Goal: Check status: Check status

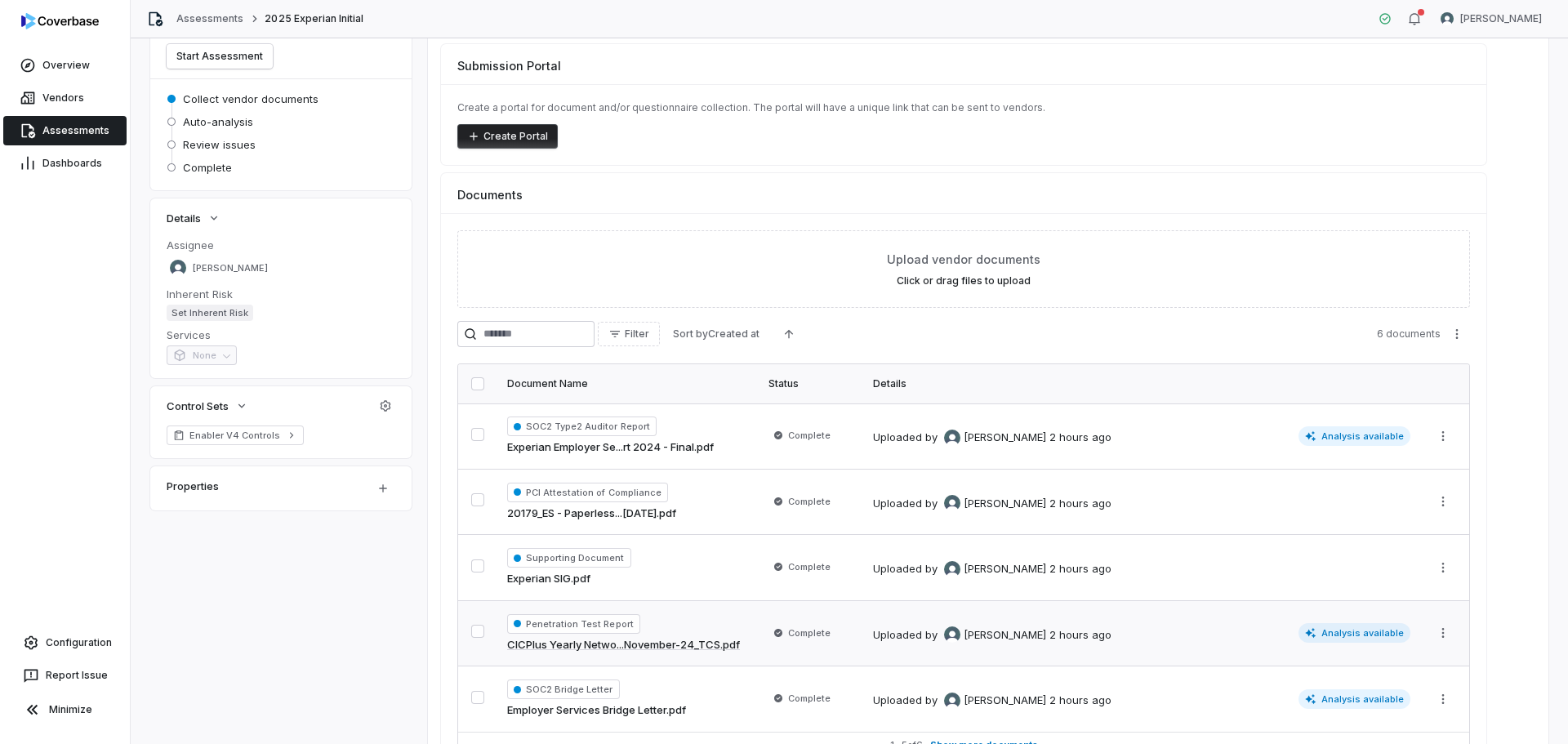
scroll to position [228, 0]
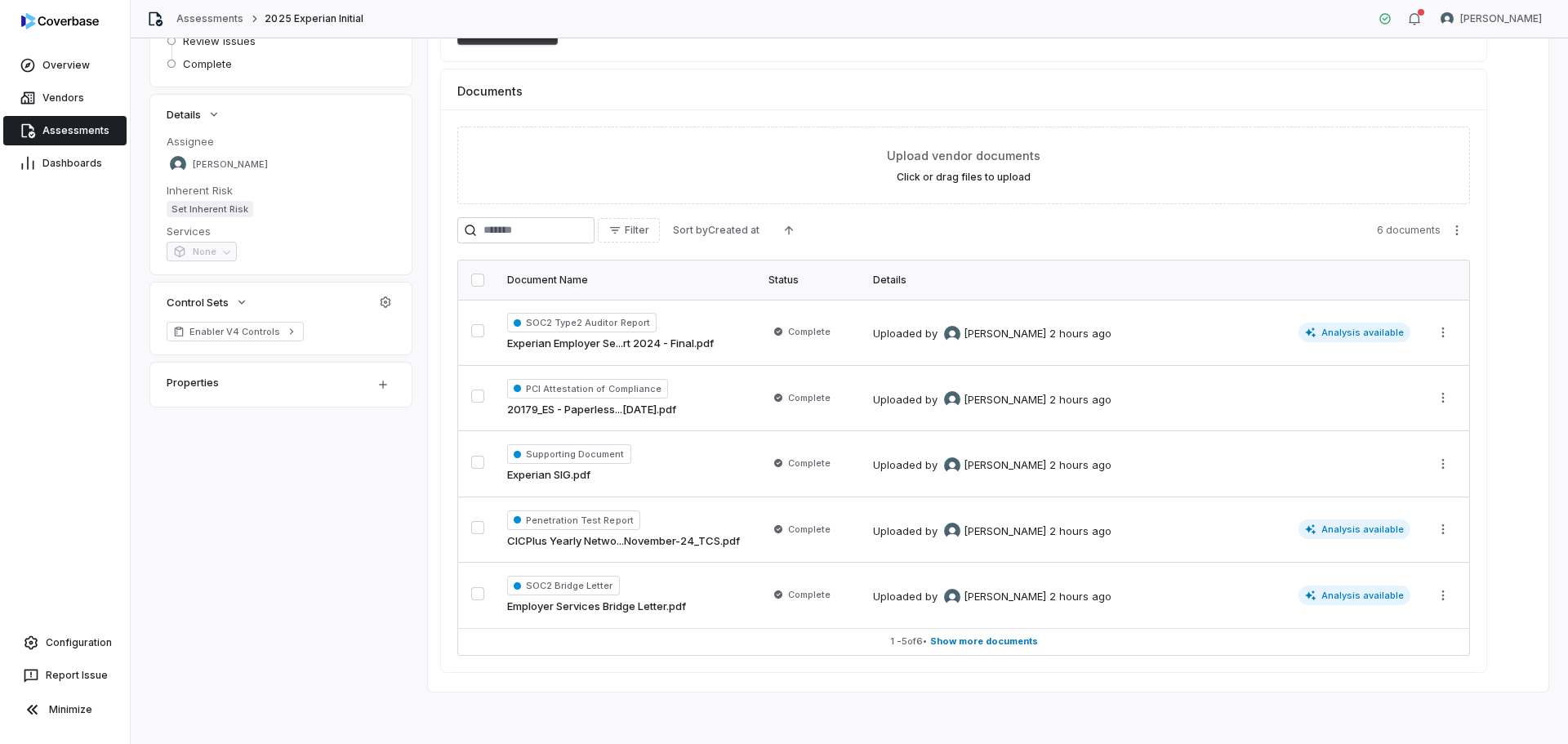
click at [407, 587] on div "Collecting Documents 6 documents uploaded - ready to analyze Start Assessment C…" at bounding box center [849, 290] width 1398 height 804
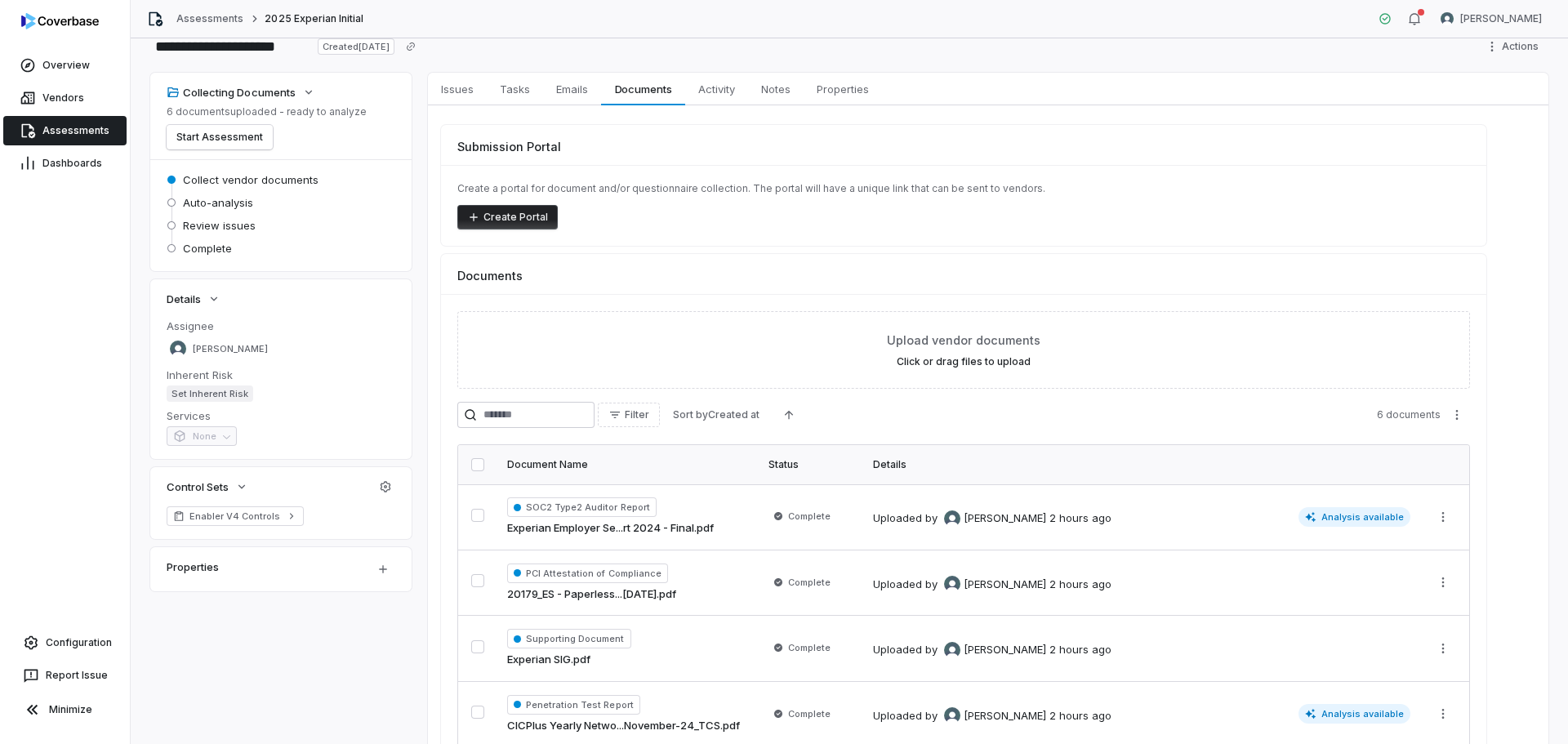
scroll to position [0, 0]
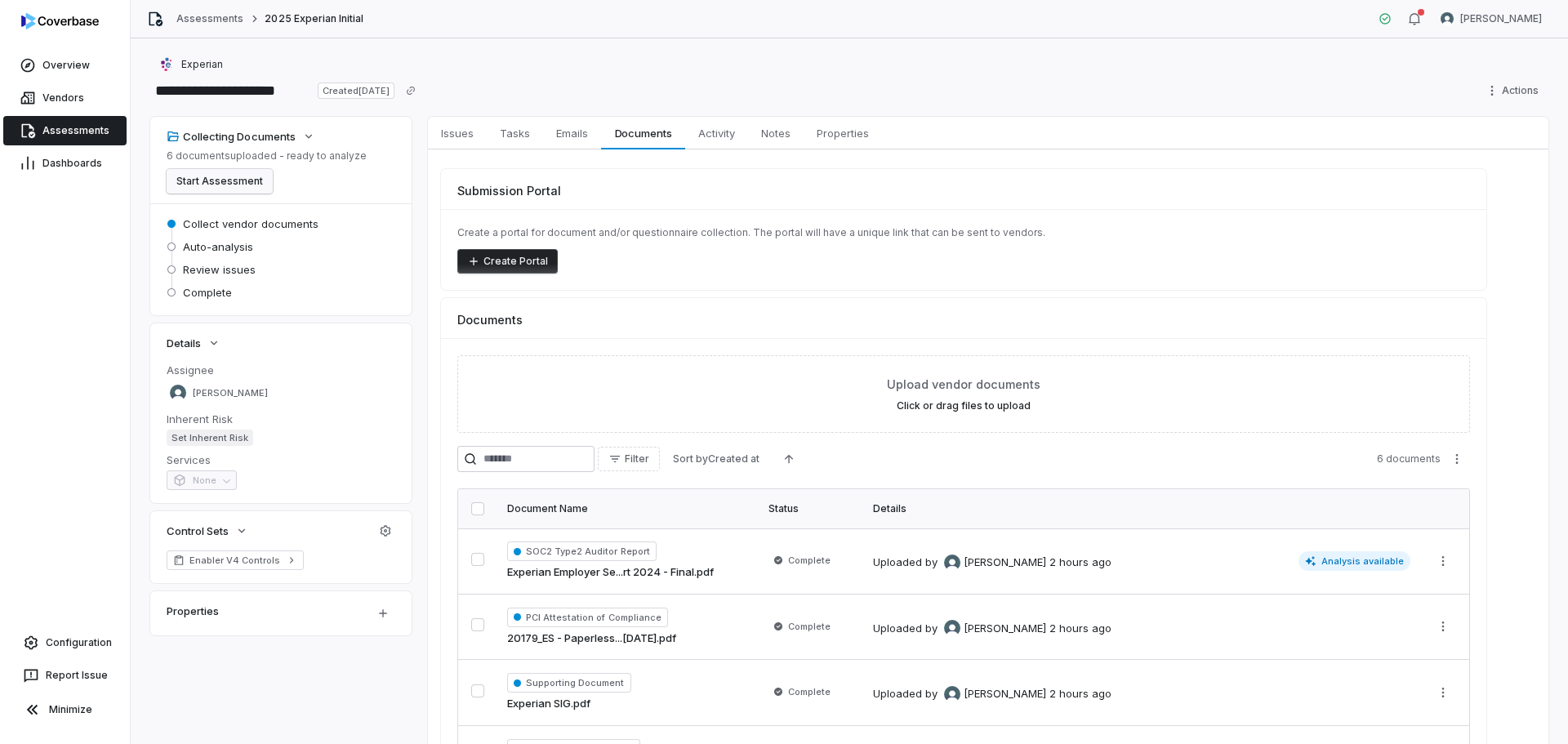
click at [246, 188] on button "Start Assessment" at bounding box center [220, 181] width 106 height 24
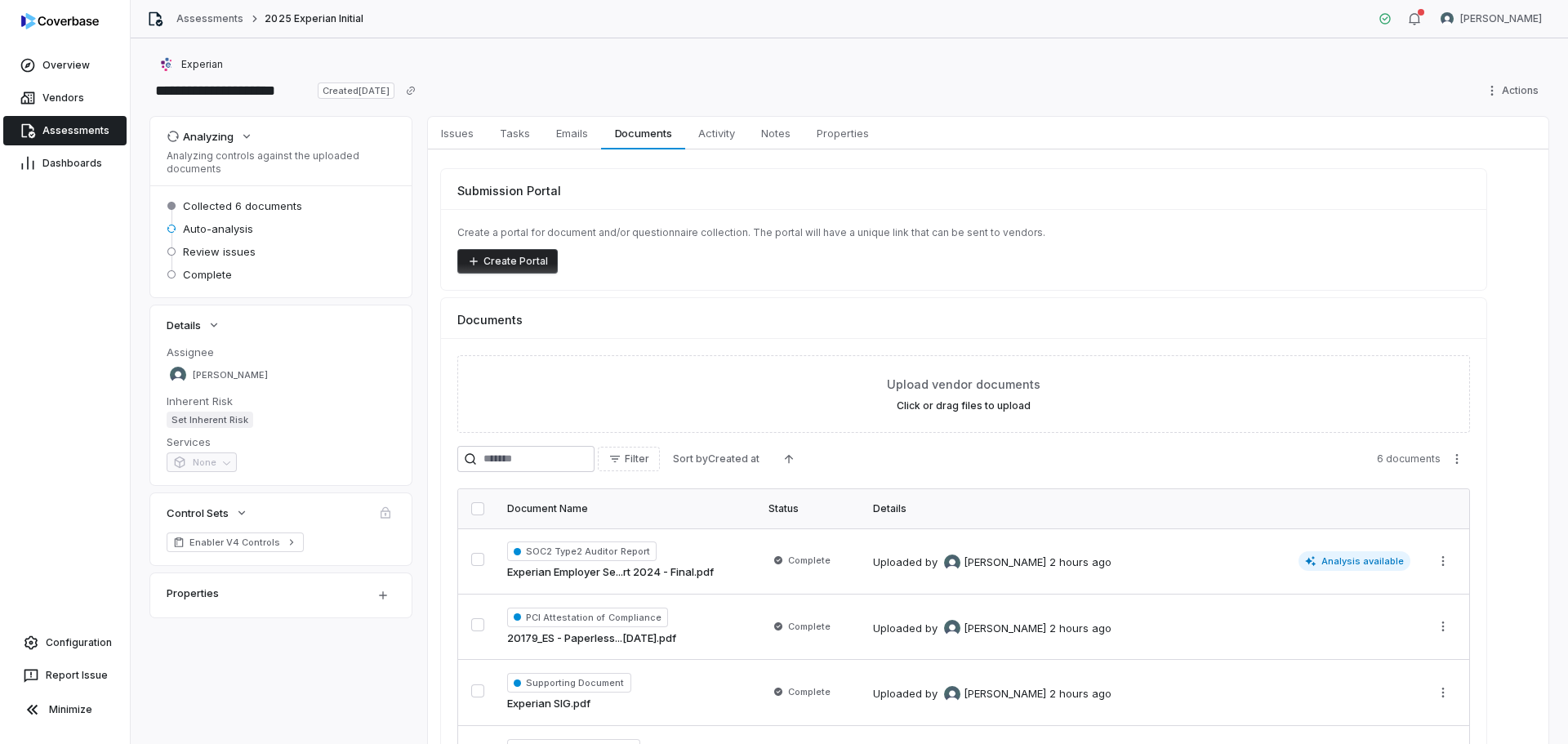
click at [73, 138] on link "Assessments" at bounding box center [65, 131] width 124 height 29
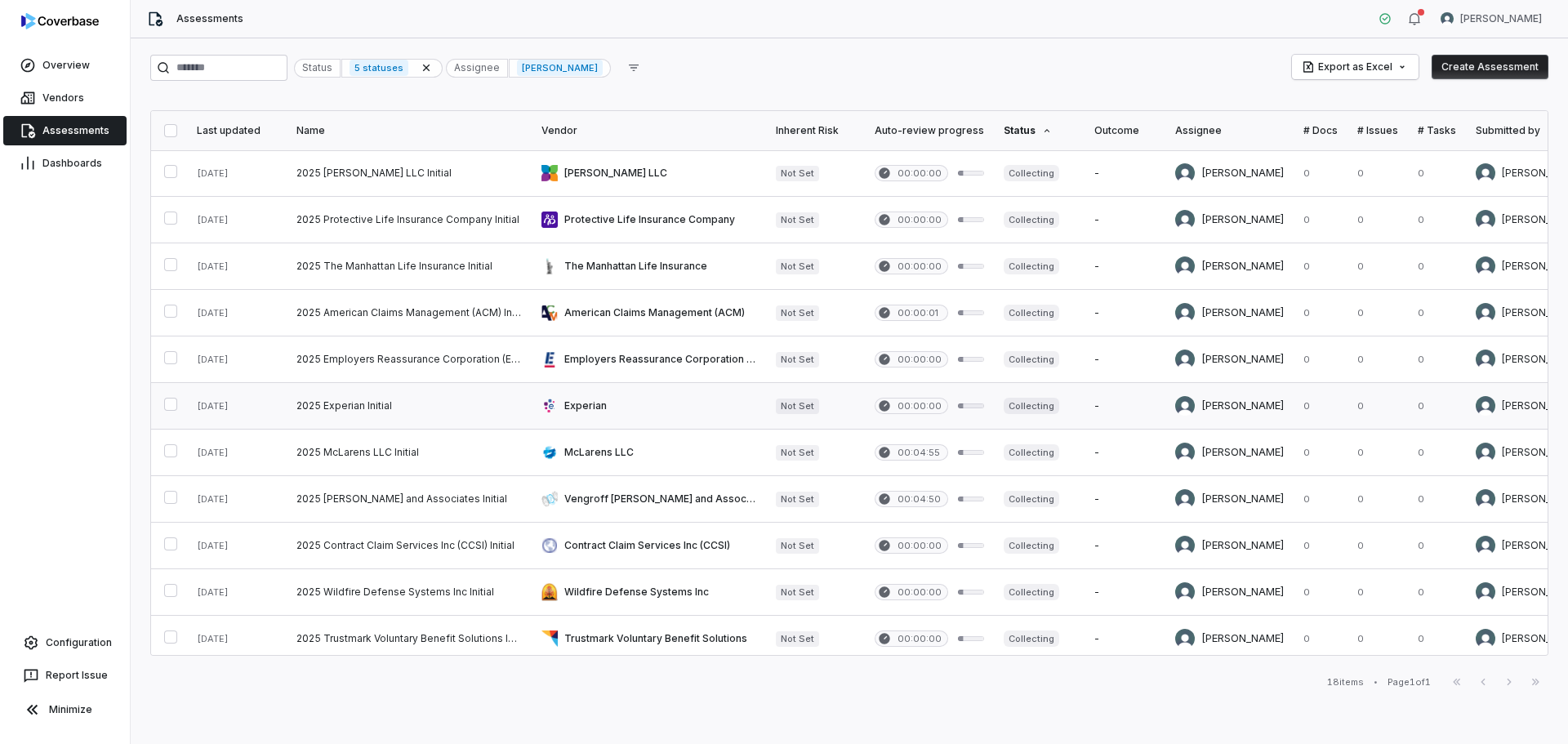
click at [672, 410] on link at bounding box center [649, 406] width 234 height 46
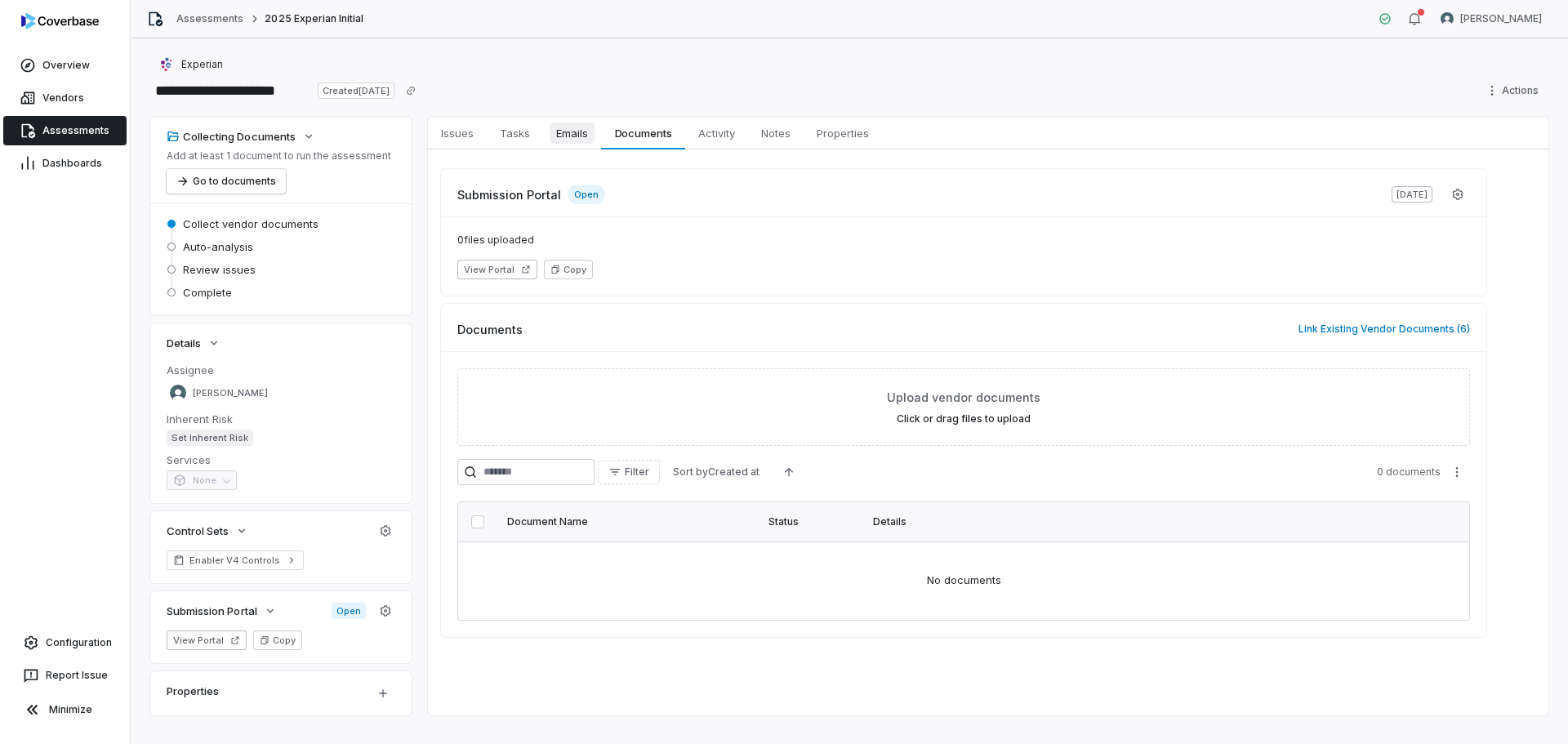
click at [554, 142] on span "Emails" at bounding box center [572, 133] width 45 height 22
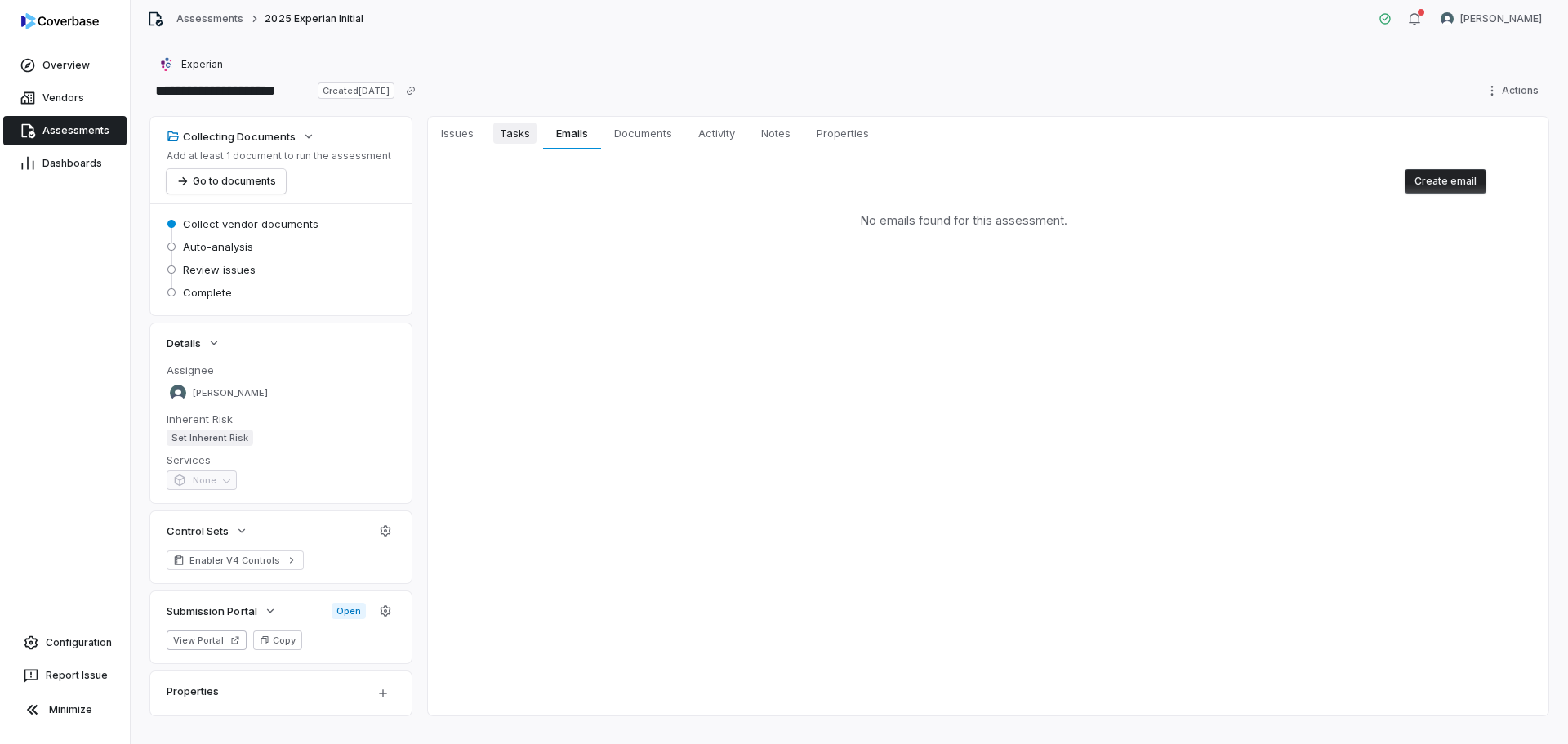
click at [518, 140] on span "Tasks" at bounding box center [515, 133] width 43 height 22
click at [459, 138] on span "Issues" at bounding box center [457, 133] width 46 height 22
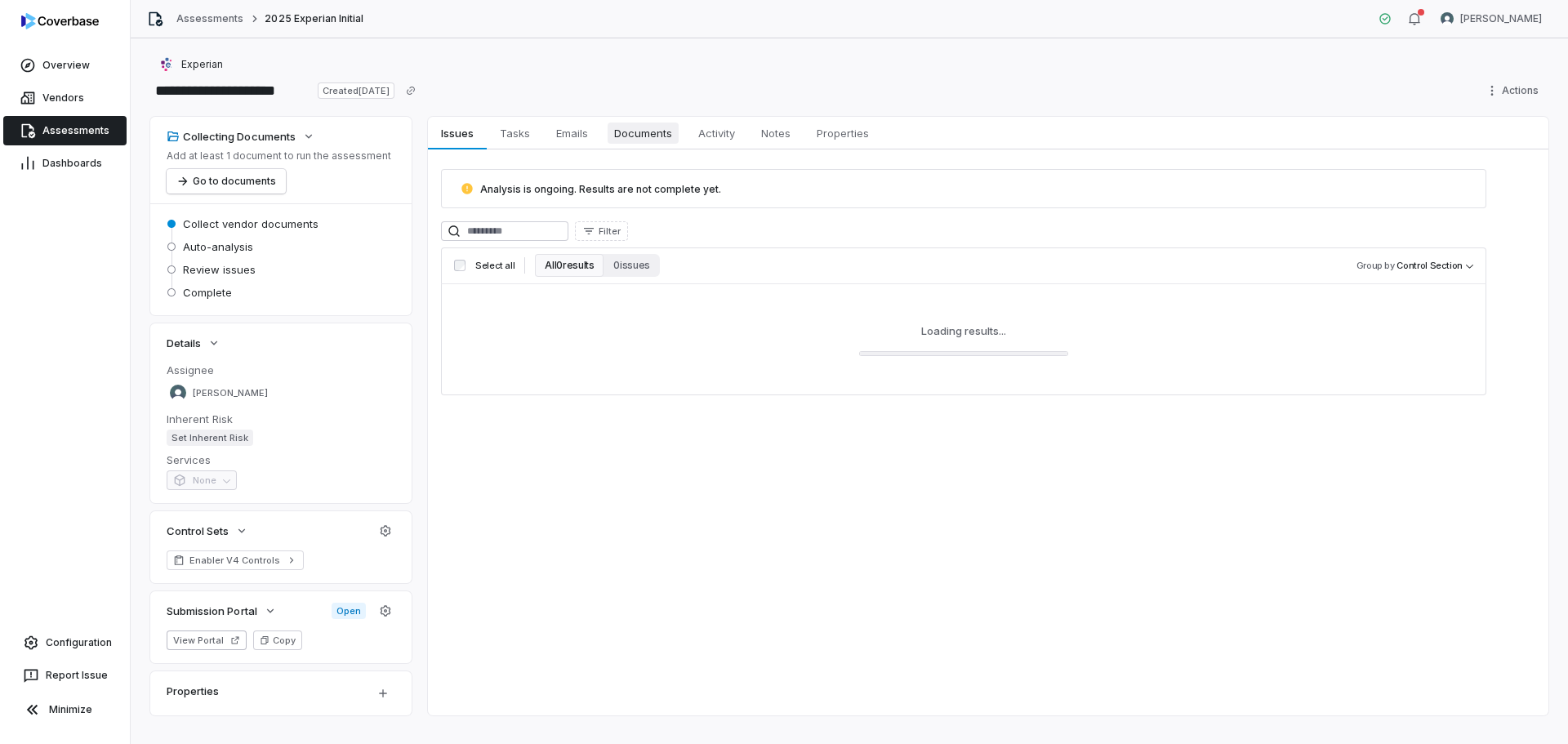
click at [630, 131] on span "Documents" at bounding box center [643, 133] width 71 height 22
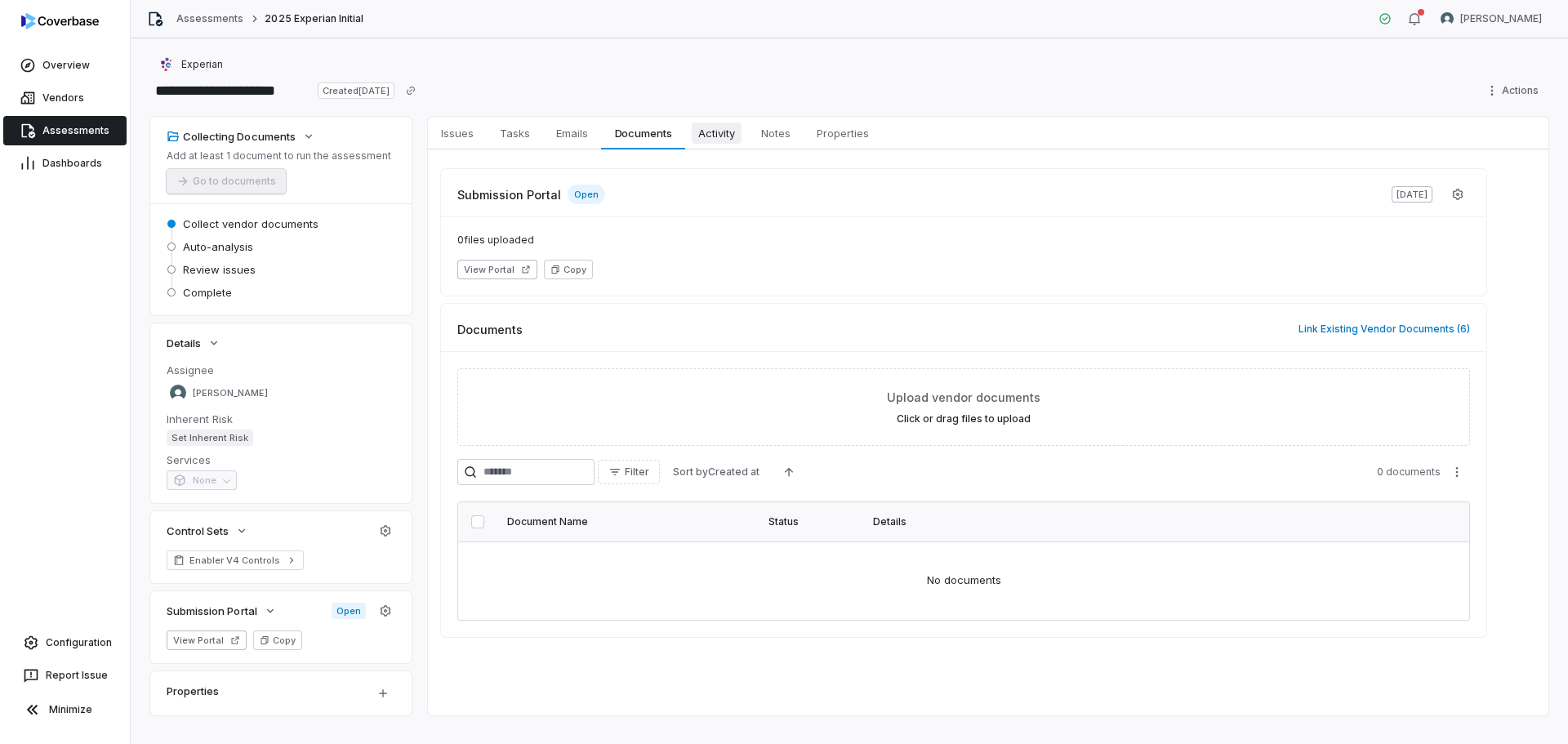
click at [741, 130] on span "Activity" at bounding box center [717, 133] width 50 height 22
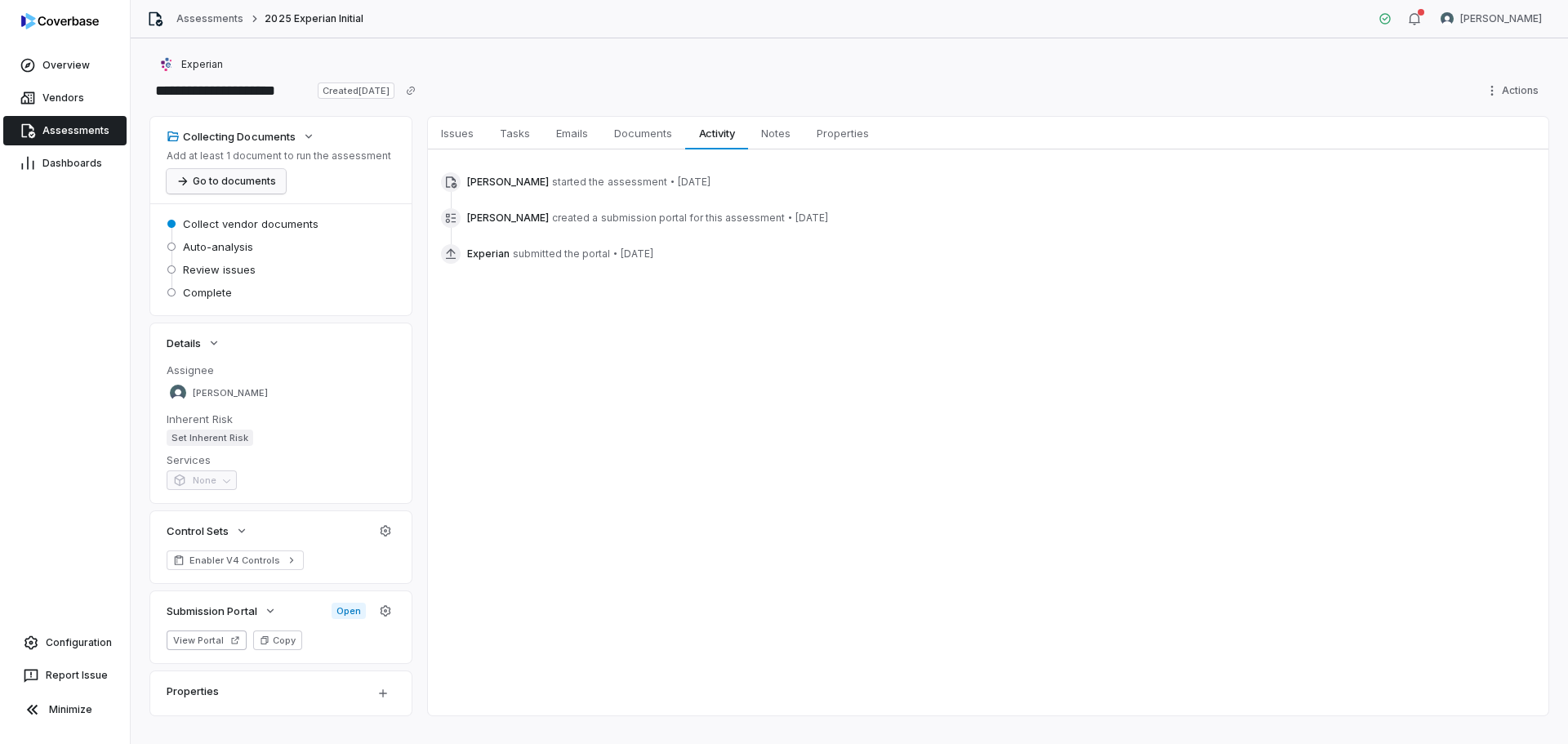
click at [221, 172] on button "Go to documents" at bounding box center [227, 181] width 119 height 24
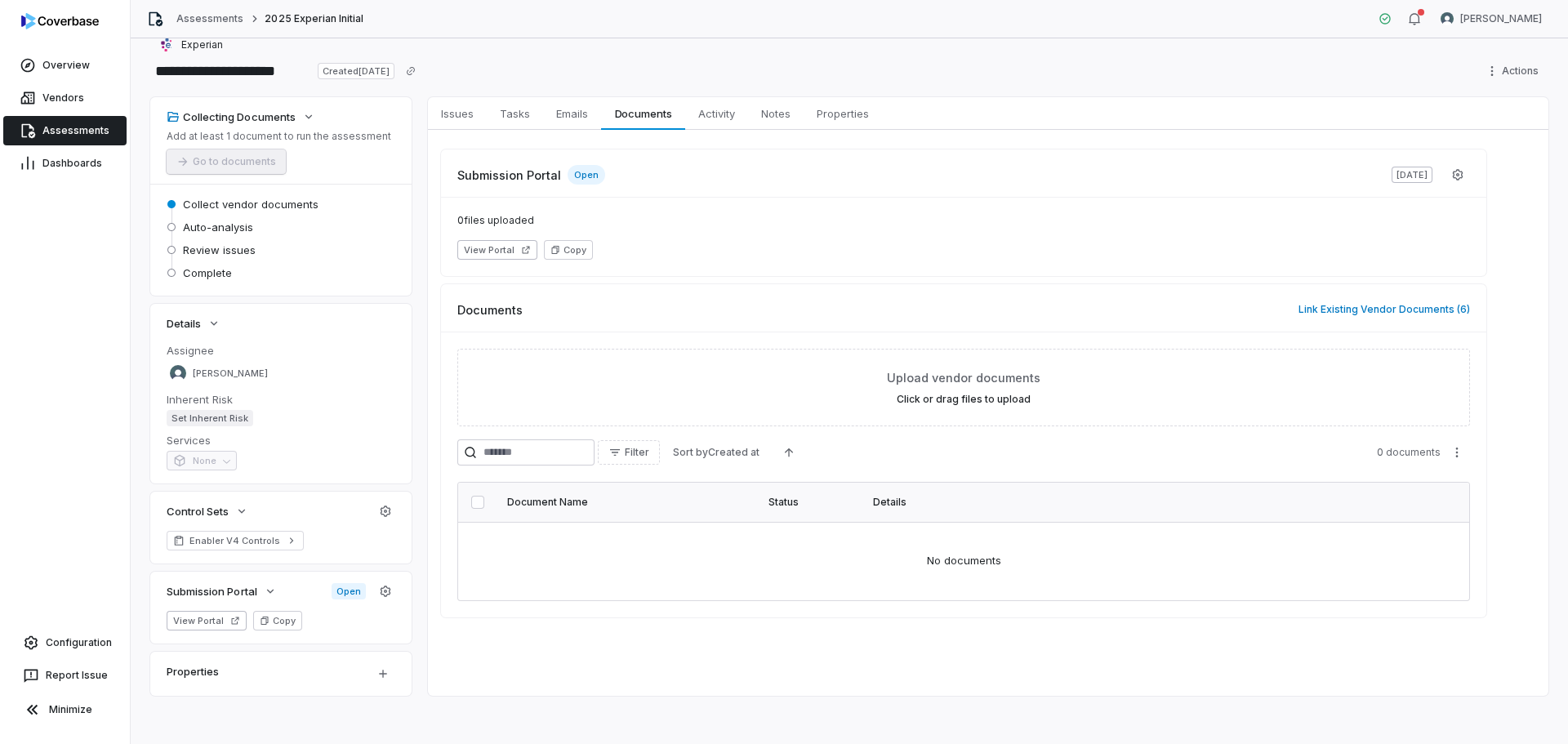
scroll to position [23, 0]
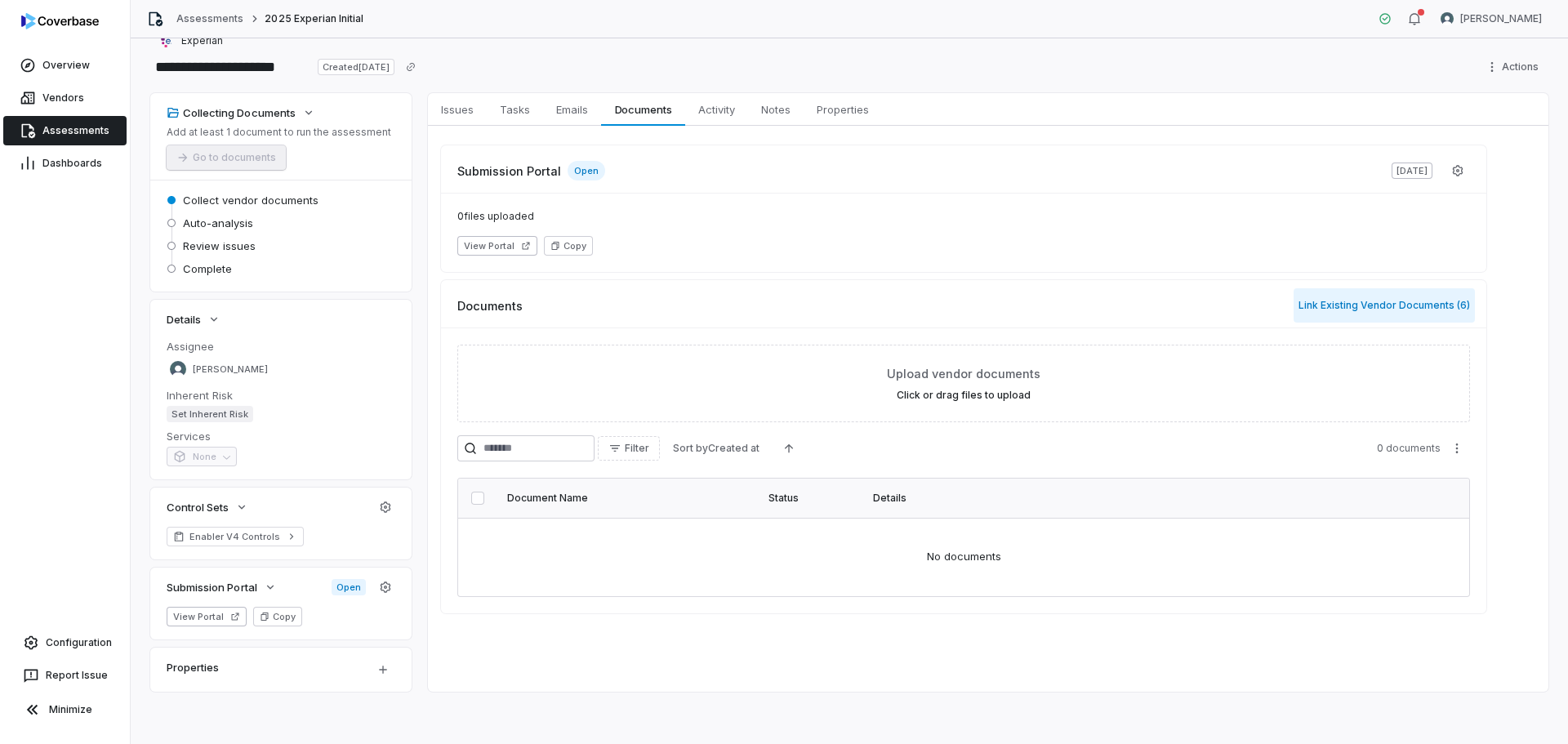
click at [1323, 292] on button "Link Existing Vendor Documents ( 6 )" at bounding box center [1385, 305] width 182 height 35
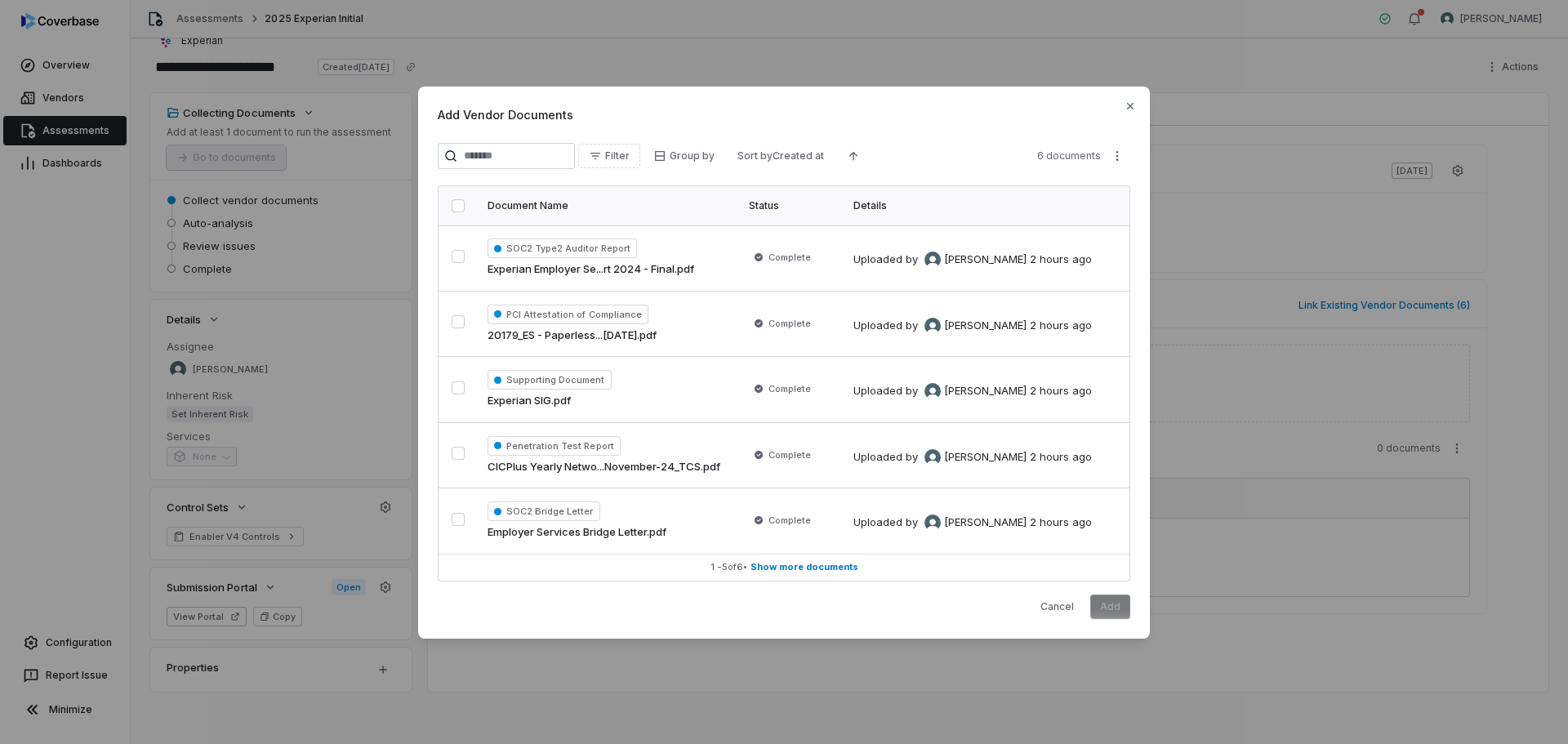
click at [457, 214] on th at bounding box center [458, 205] width 39 height 39
click at [461, 205] on button "button" at bounding box center [458, 205] width 13 height 13
click at [1117, 604] on button "Add" at bounding box center [1110, 606] width 40 height 24
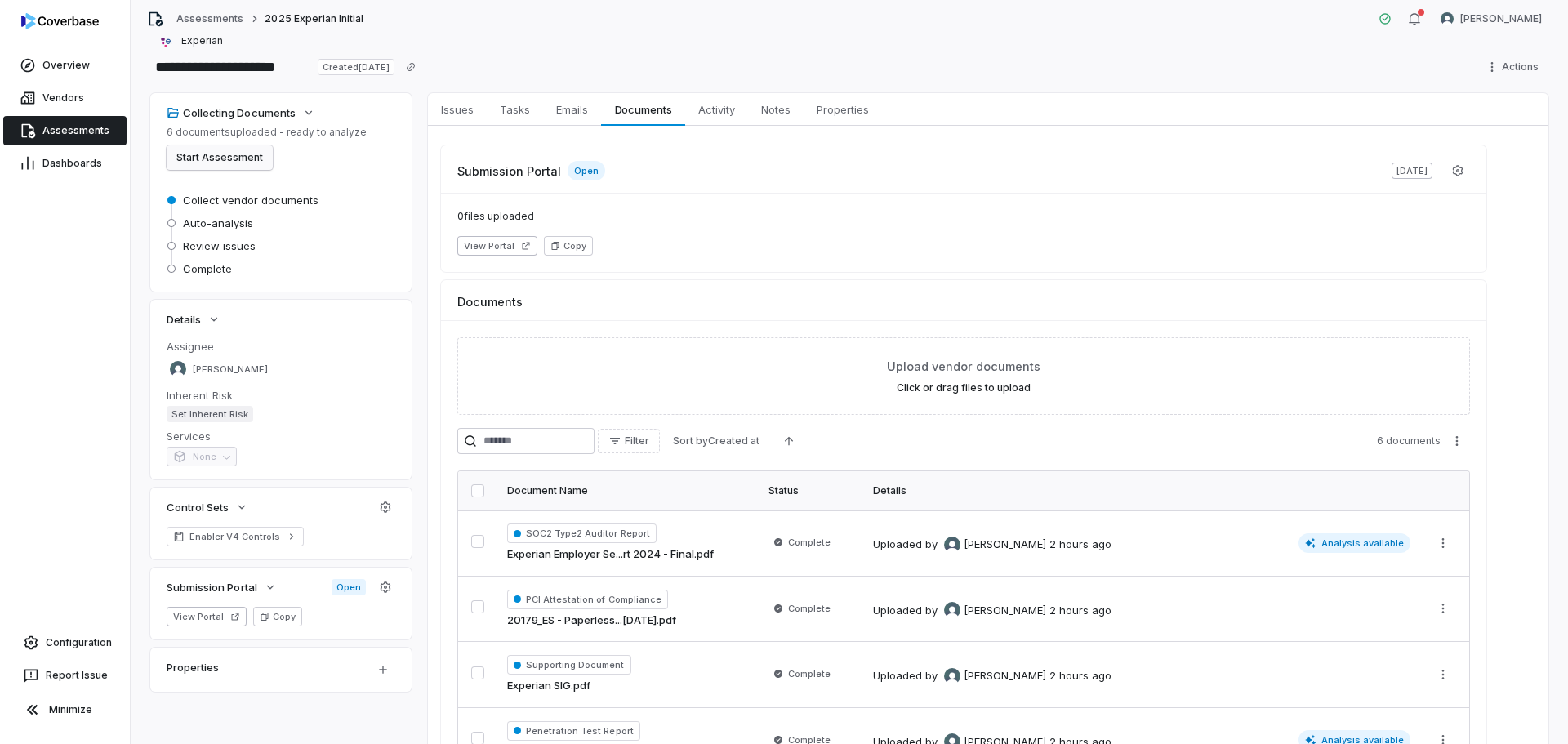
click at [214, 158] on button "Start Assessment" at bounding box center [220, 157] width 106 height 24
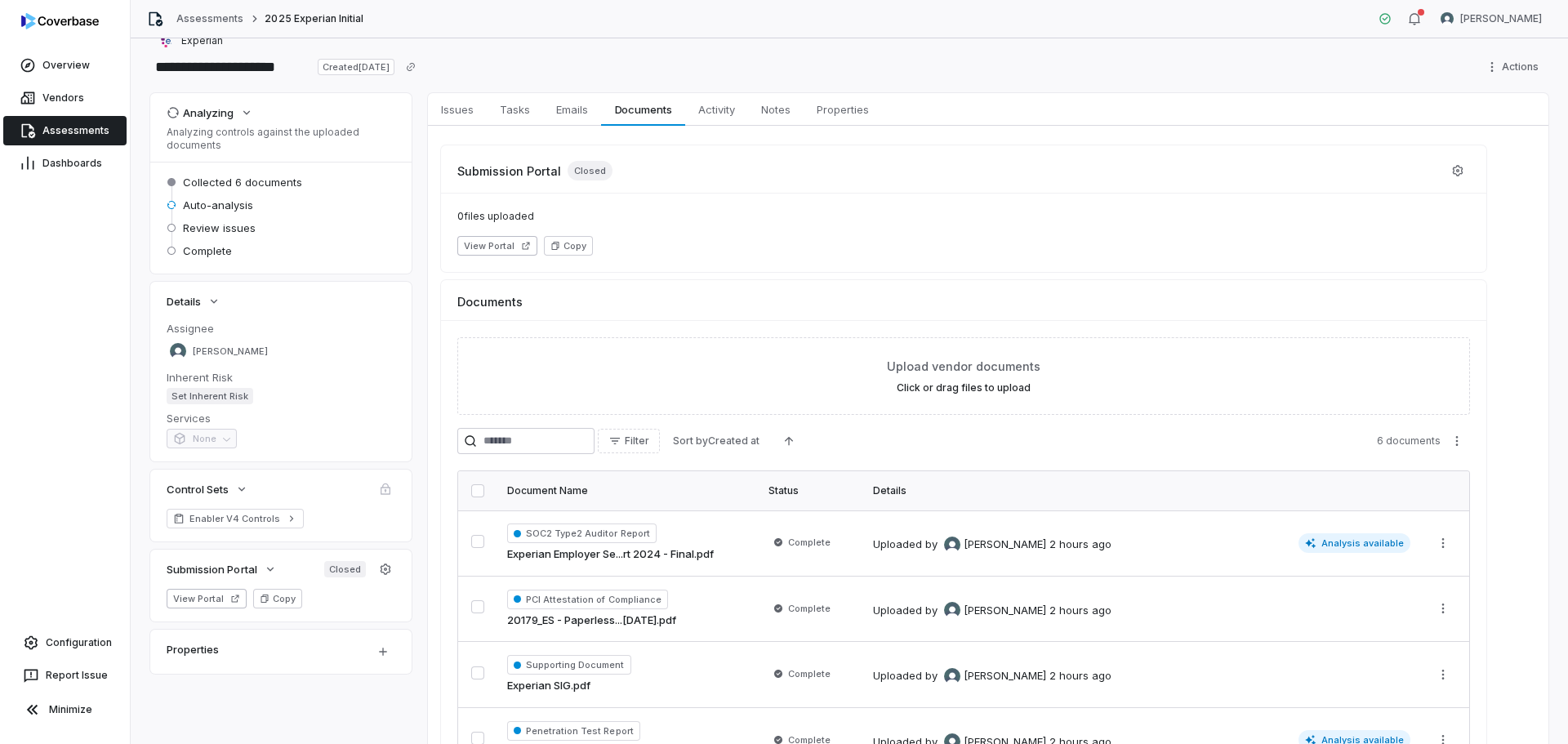
click at [66, 131] on span "Assessments" at bounding box center [75, 131] width 67 height 13
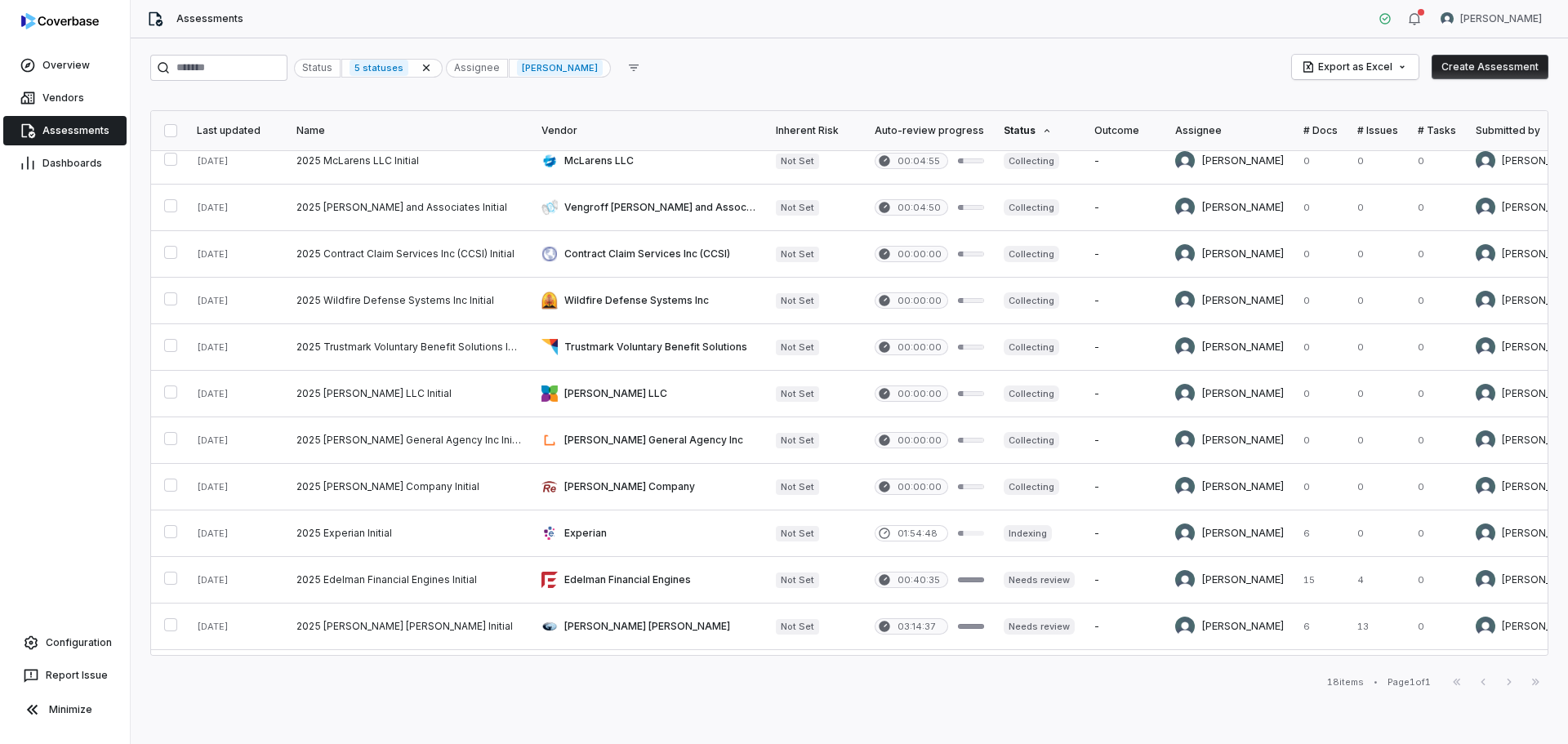
scroll to position [341, 0]
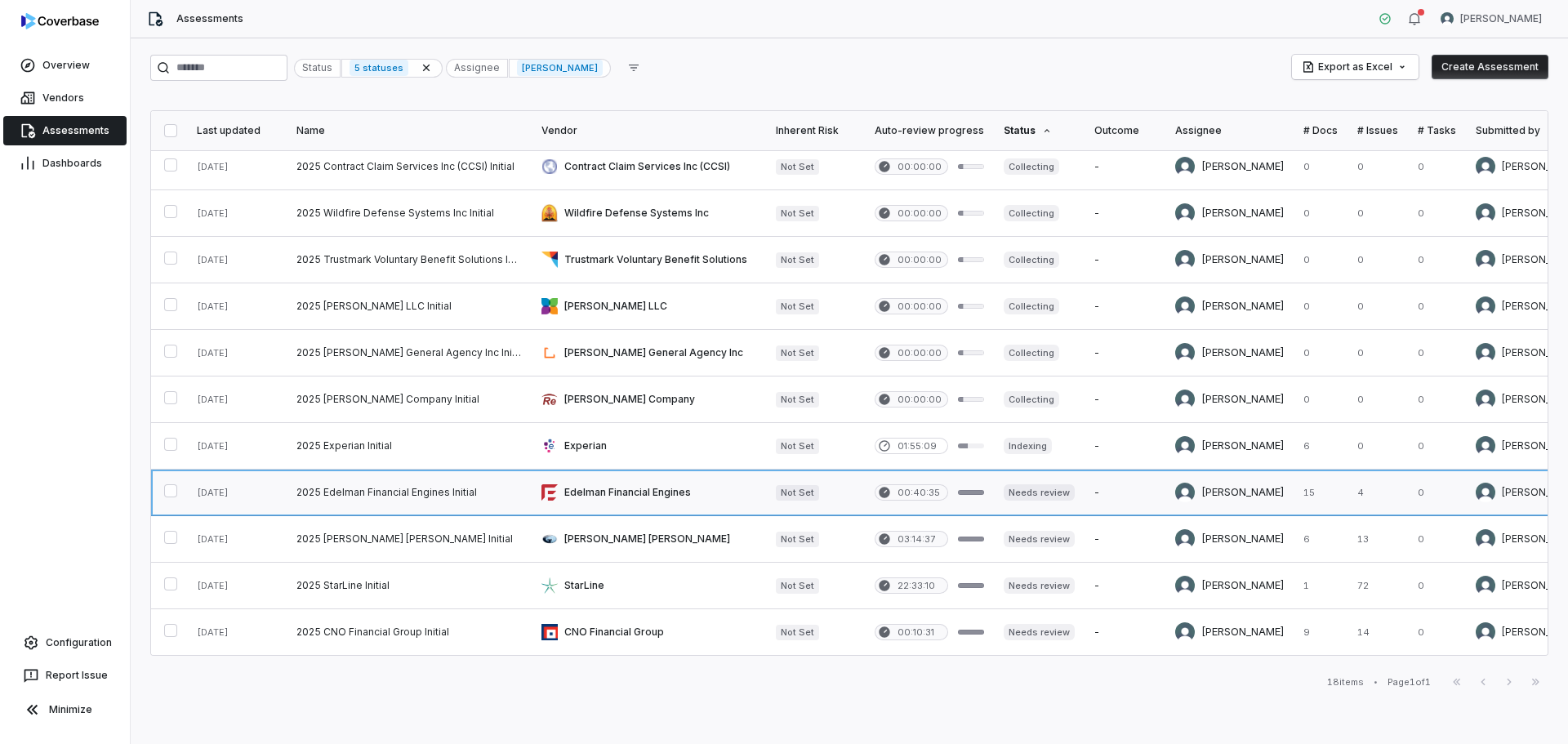
click at [387, 477] on link at bounding box center [408, 492] width 245 height 46
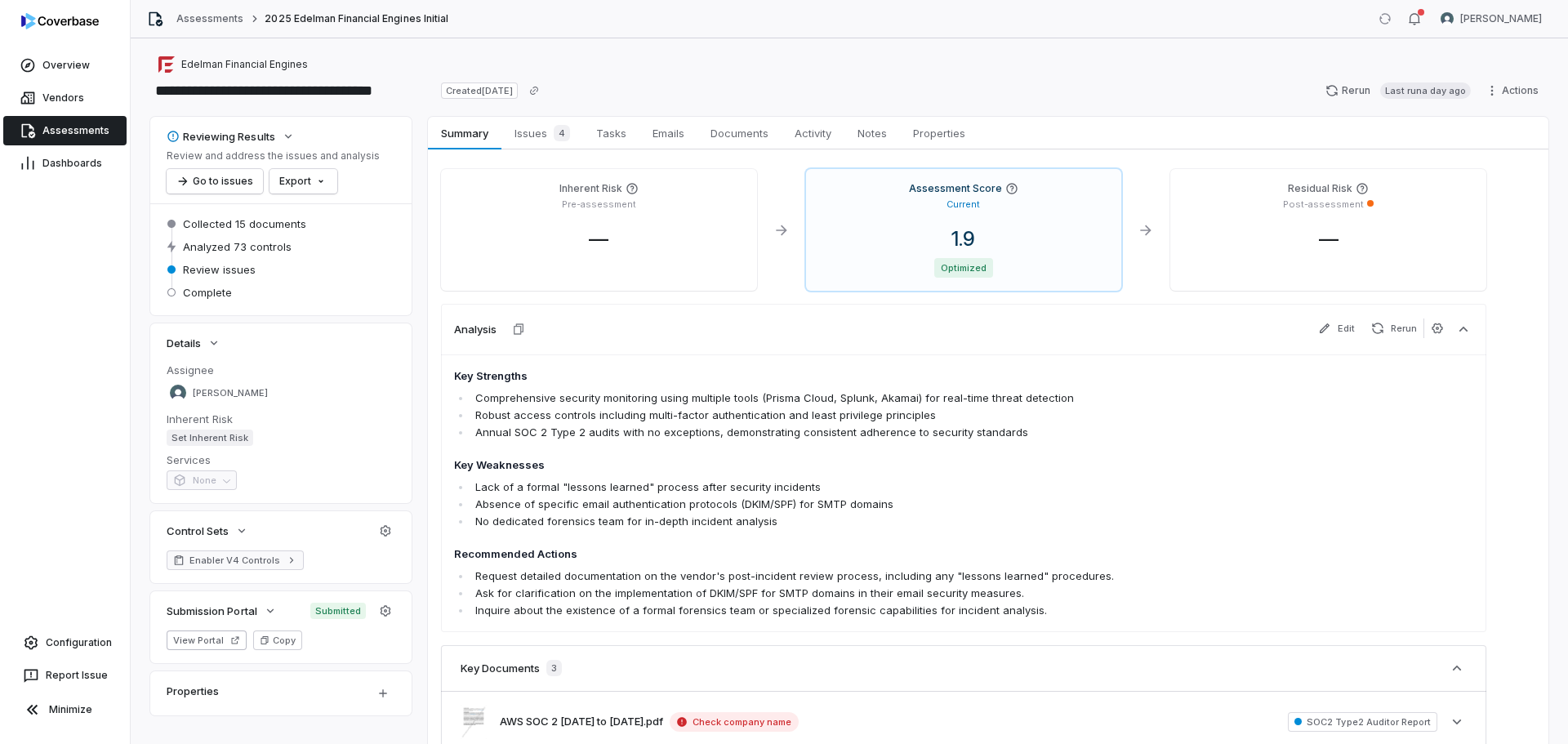
scroll to position [164, 0]
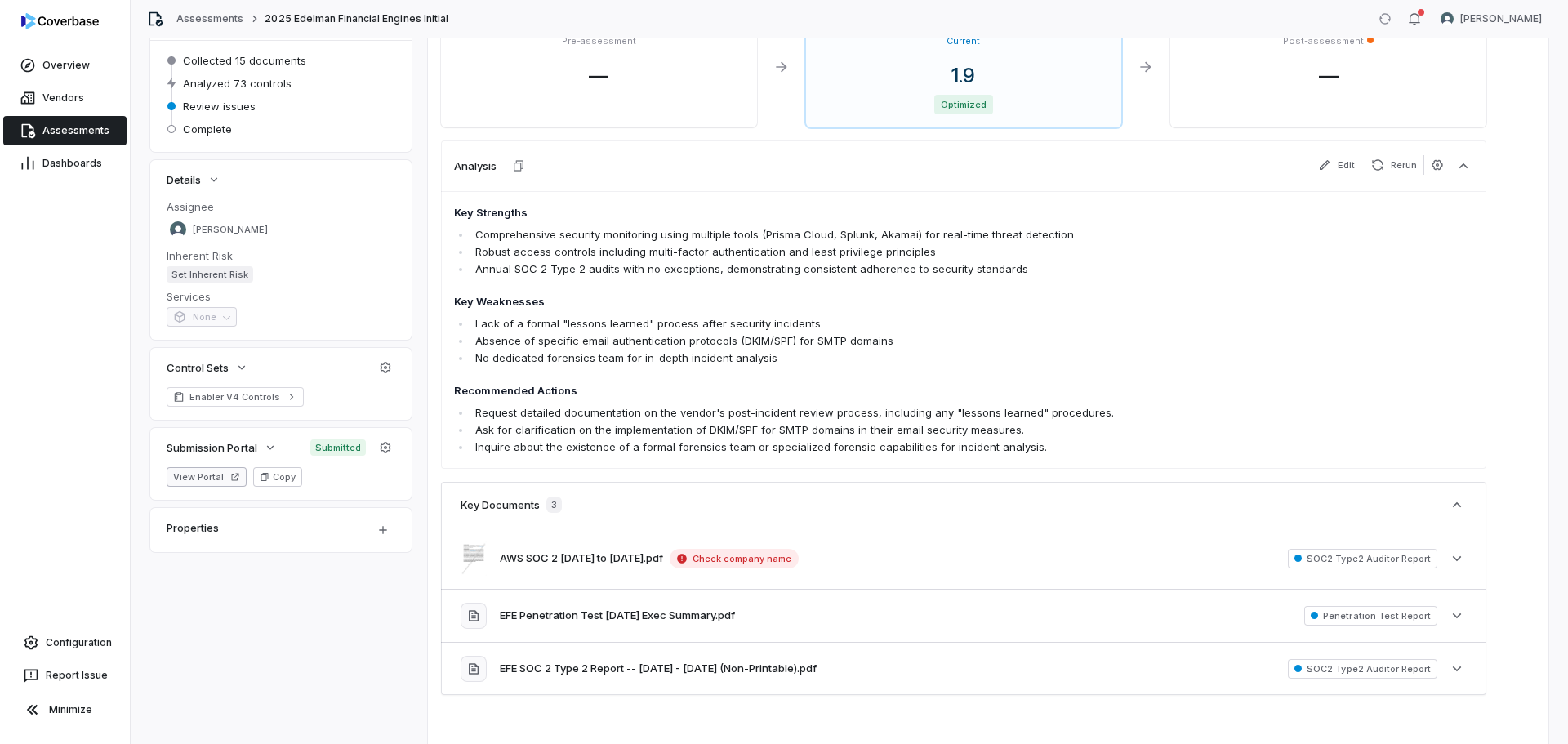
click at [211, 471] on button "View Portal" at bounding box center [207, 477] width 80 height 20
click at [80, 131] on span "Assessments" at bounding box center [75, 131] width 67 height 13
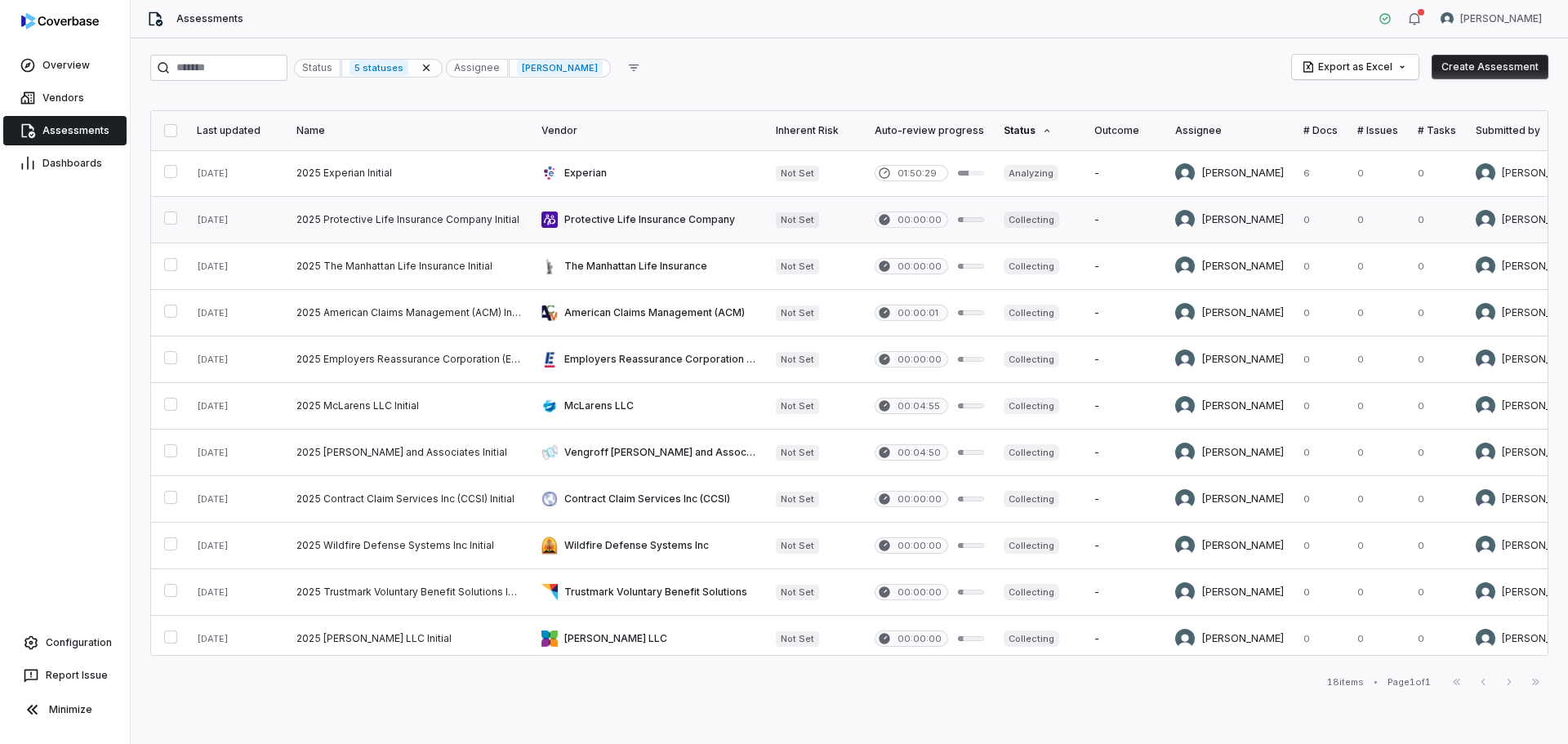
click at [588, 232] on link at bounding box center [649, 220] width 234 height 46
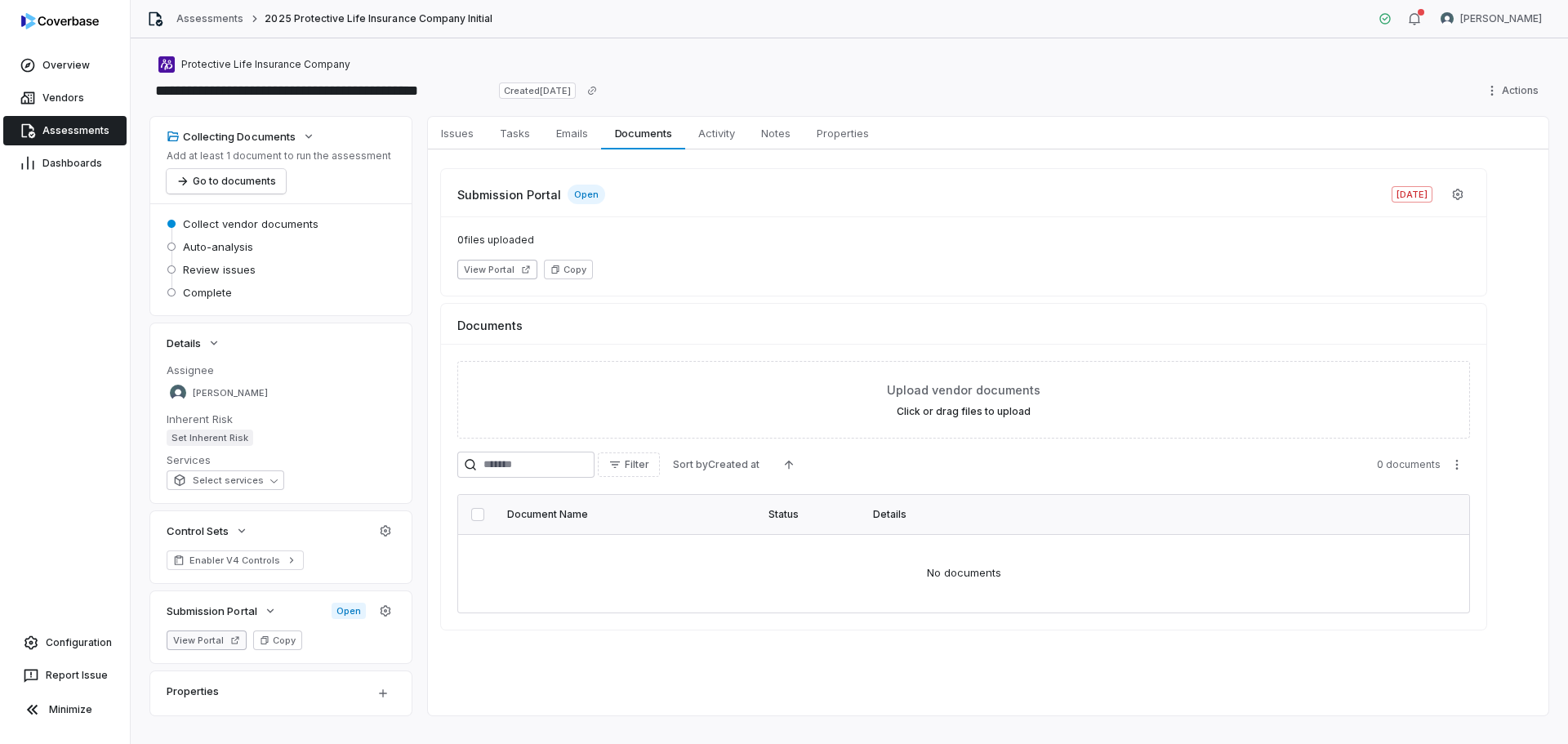
click at [207, 644] on button "View Portal" at bounding box center [207, 640] width 80 height 20
click at [57, 131] on span "Assessments" at bounding box center [75, 131] width 67 height 13
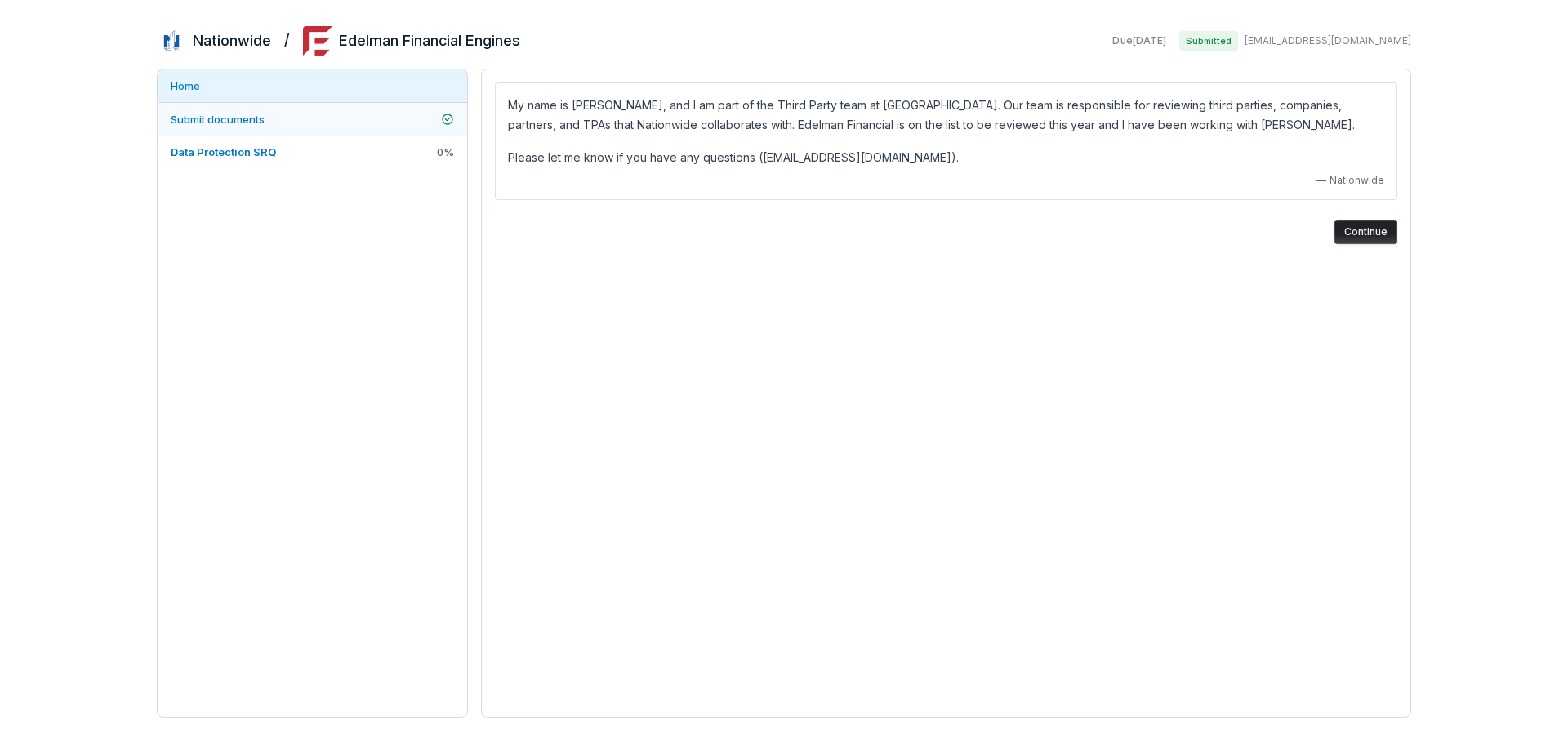
click at [213, 135] on link "Submit documents" at bounding box center [312, 119] width 310 height 33
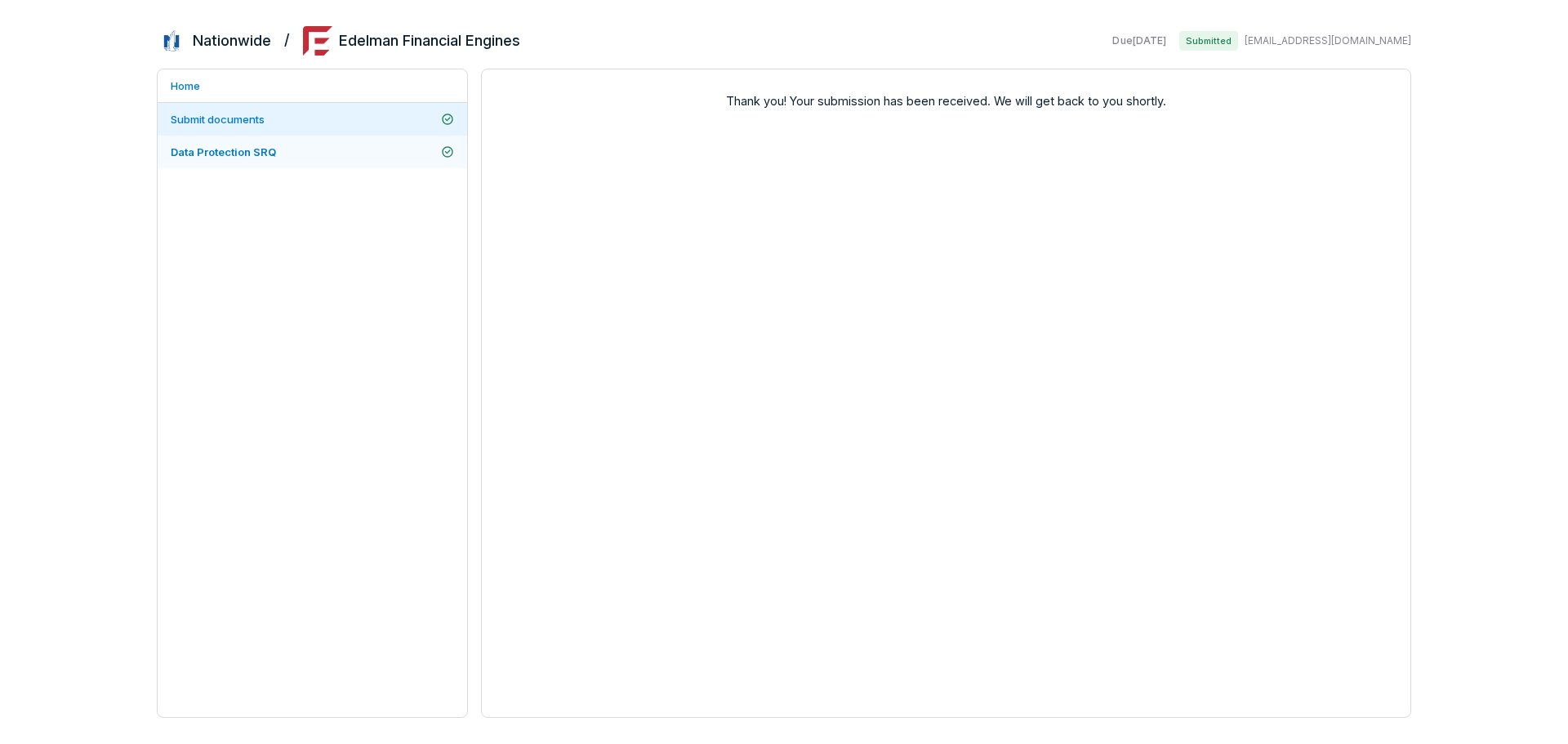
click at [219, 144] on span "Data Protection SRQ" at bounding box center [223, 151] width 106 height 15
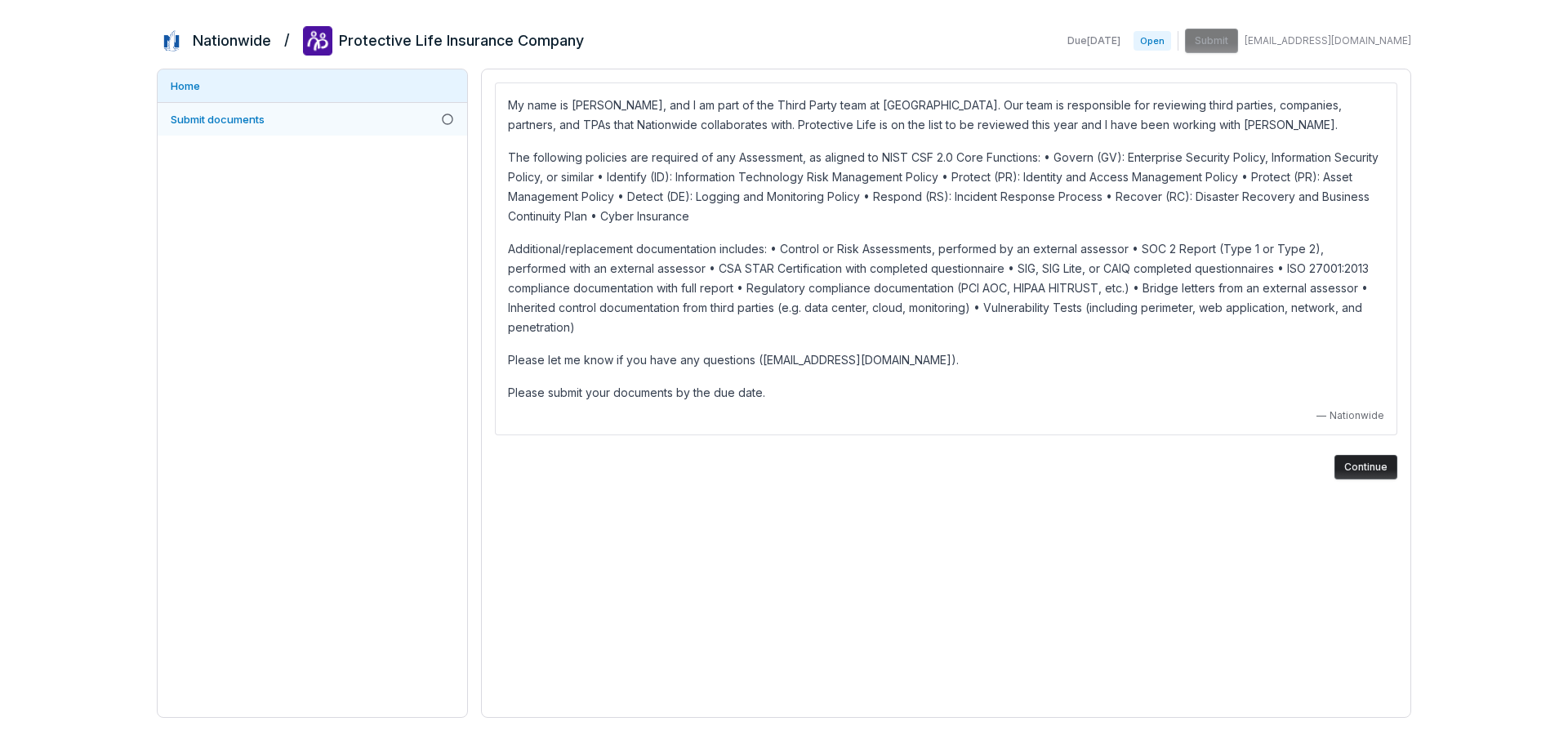
click at [210, 131] on link "Submit documents" at bounding box center [312, 119] width 310 height 33
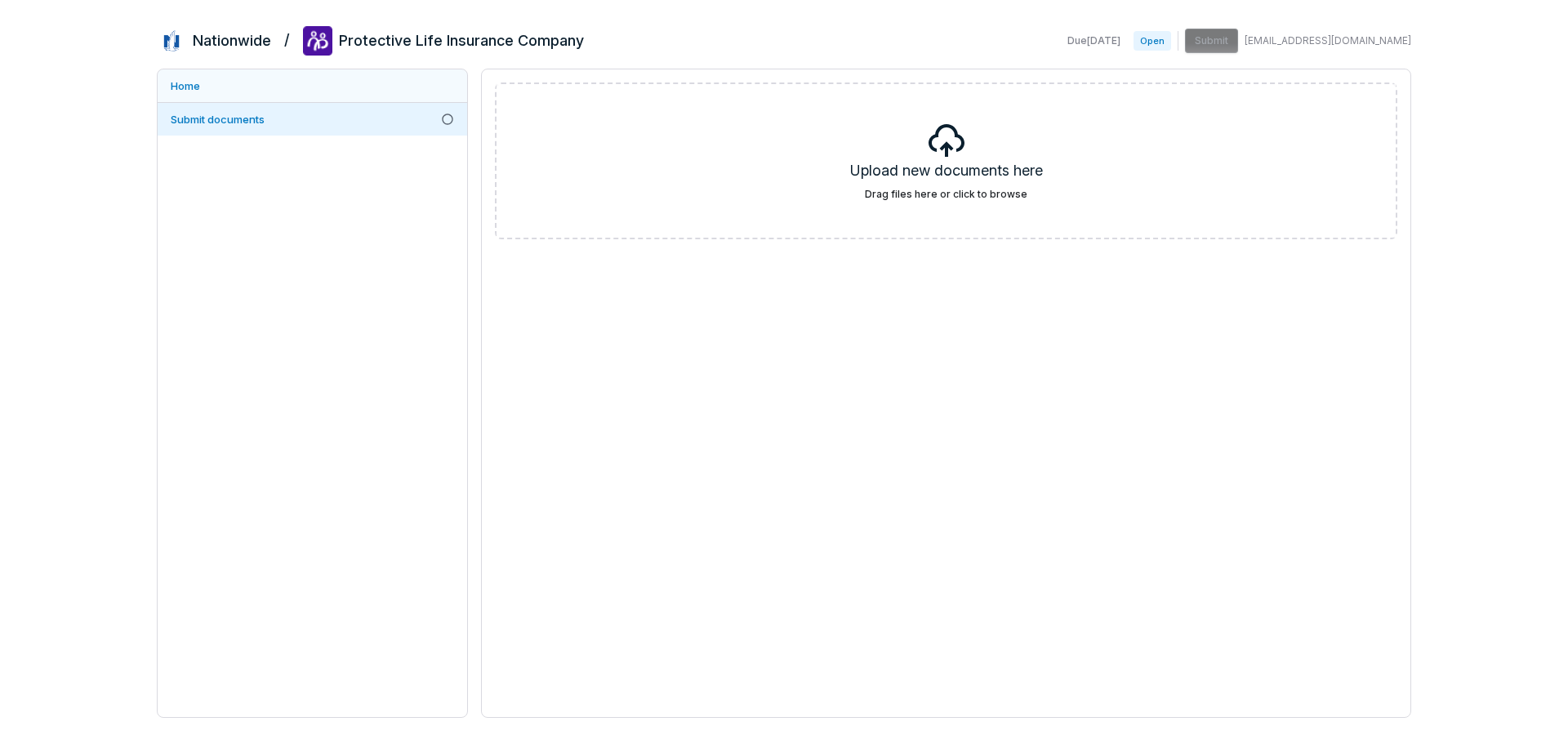
click at [246, 95] on link "Home" at bounding box center [312, 86] width 310 height 33
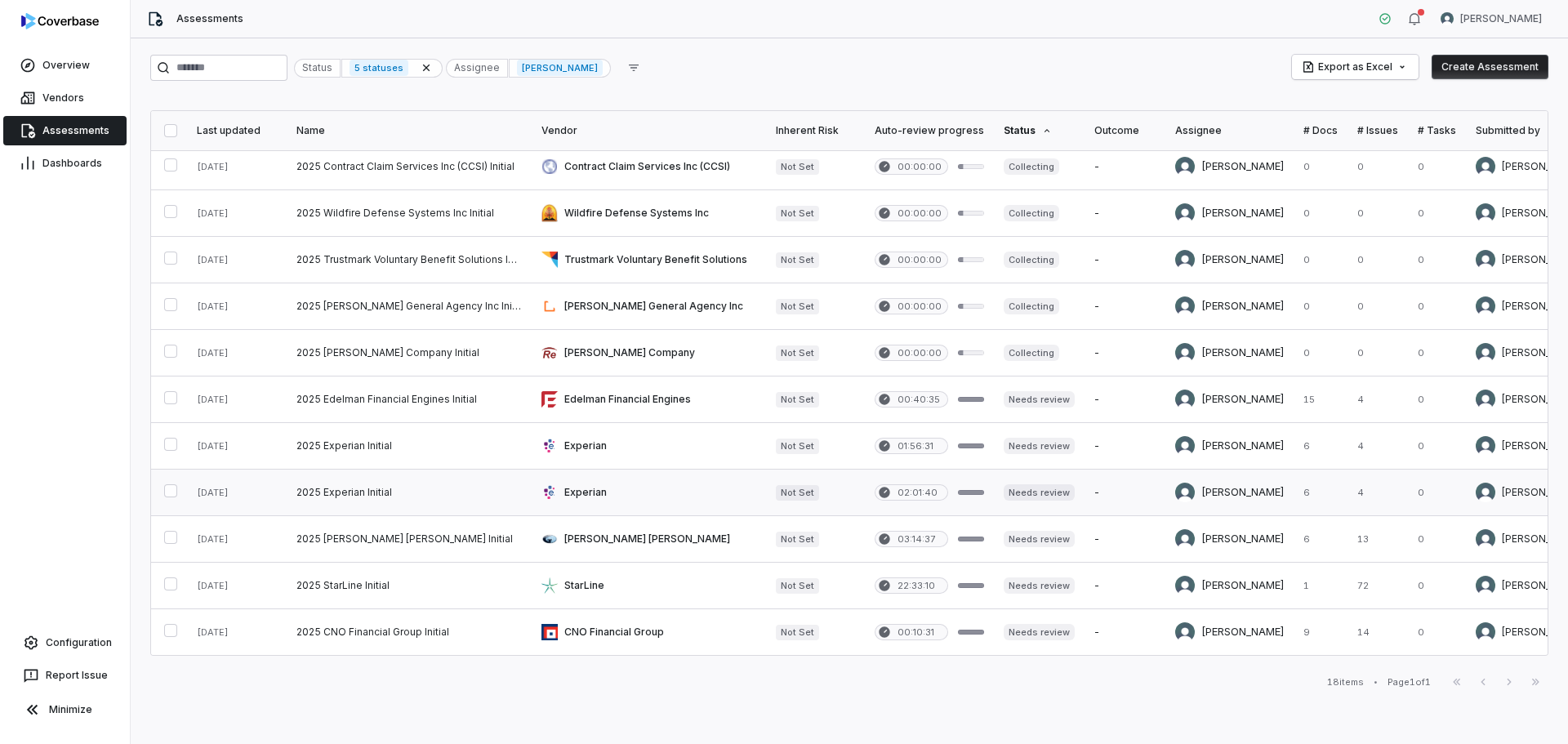
scroll to position [341, 0]
click at [170, 484] on button "button" at bounding box center [170, 491] width 13 height 13
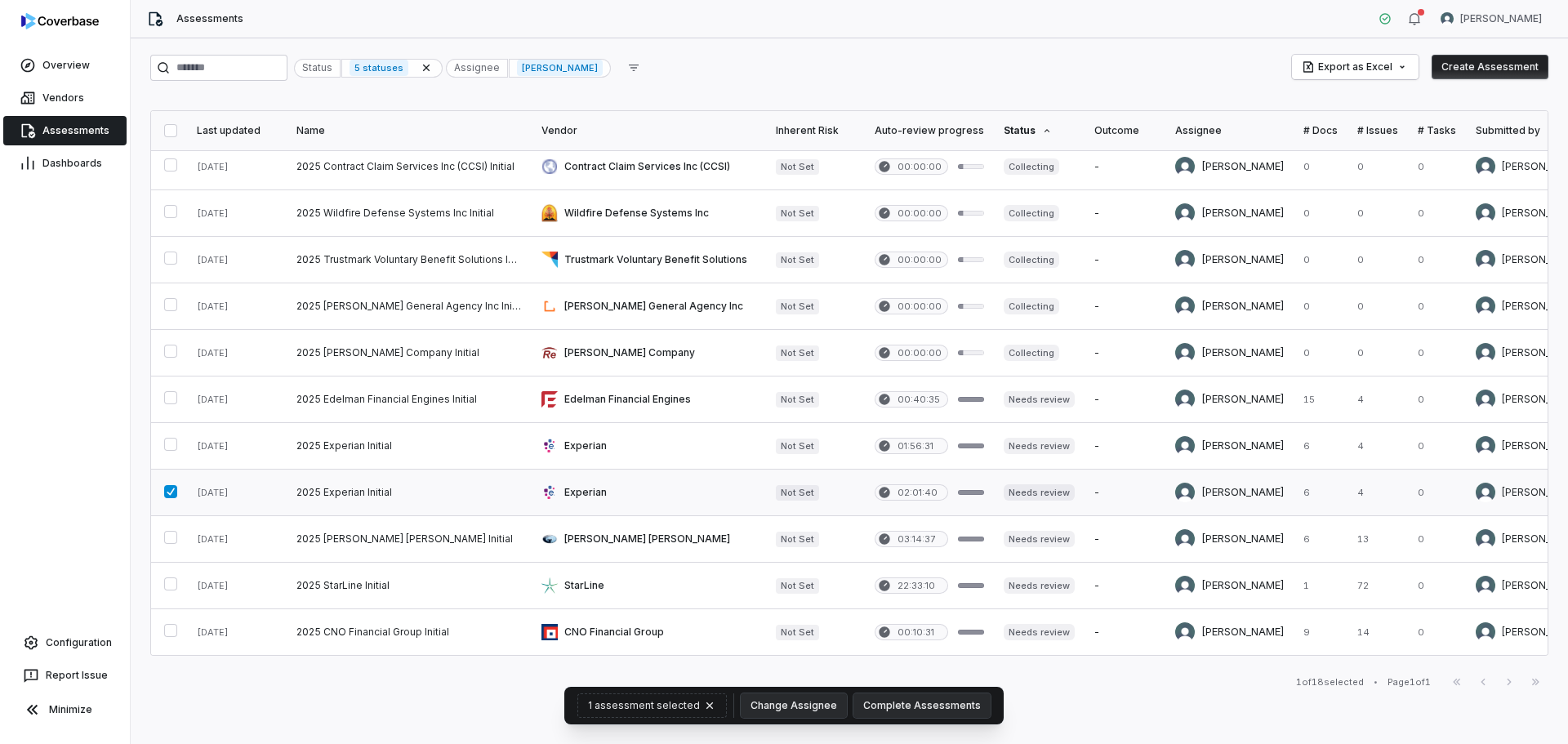
click at [249, 488] on link at bounding box center [236, 492] width 99 height 46
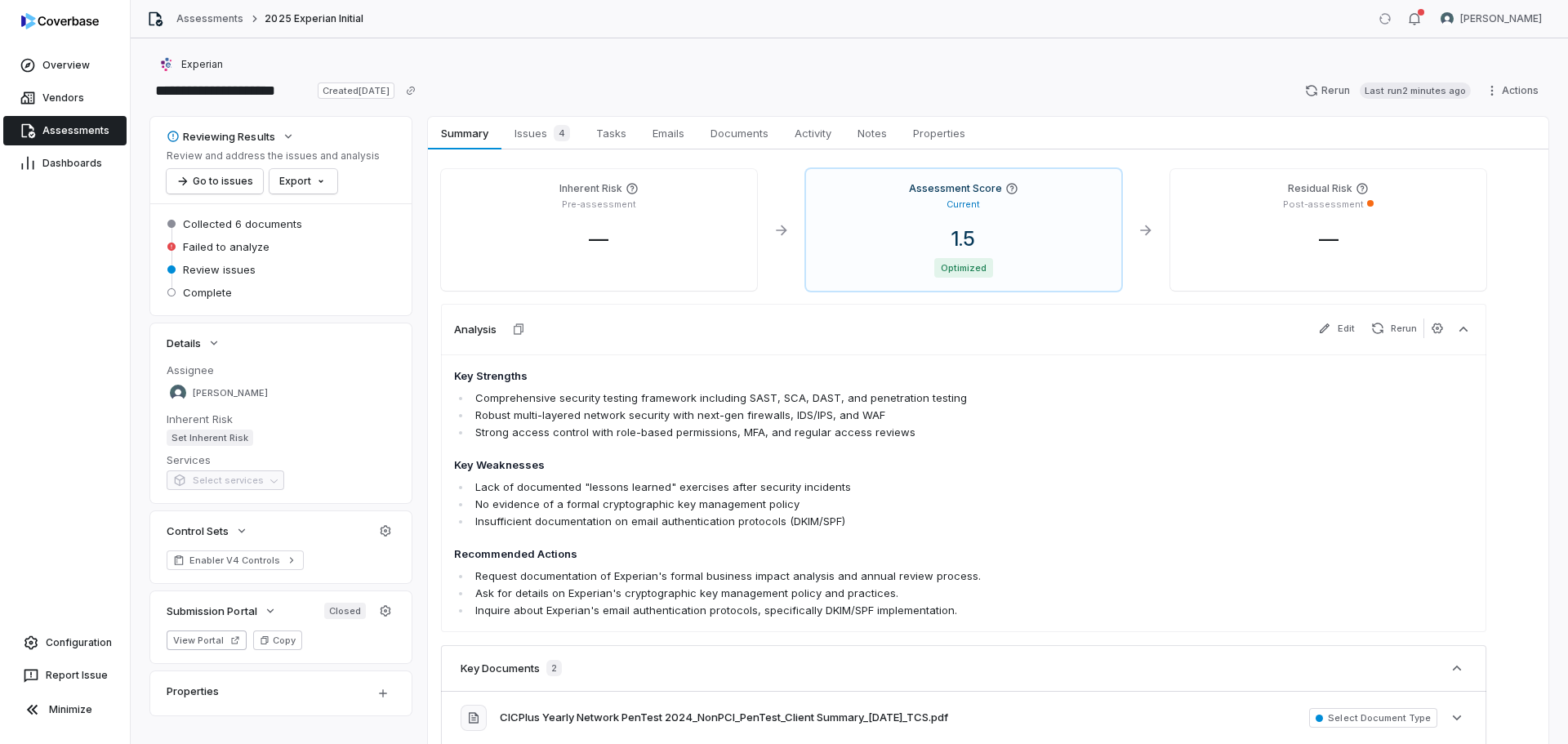
click at [382, 128] on div "Reviewing Results Review and address the issues and analysis Go to issues Export" at bounding box center [281, 159] width 228 height 67
click at [382, 129] on div "Reviewing Results Review and address the issues and analysis Go to issues Export" at bounding box center [281, 159] width 228 height 67
click at [318, 176] on html "**********" at bounding box center [784, 372] width 1568 height 744
click at [374, 170] on html "**********" at bounding box center [784, 372] width 1568 height 744
click at [547, 131] on span "Issues 4" at bounding box center [541, 133] width 68 height 22
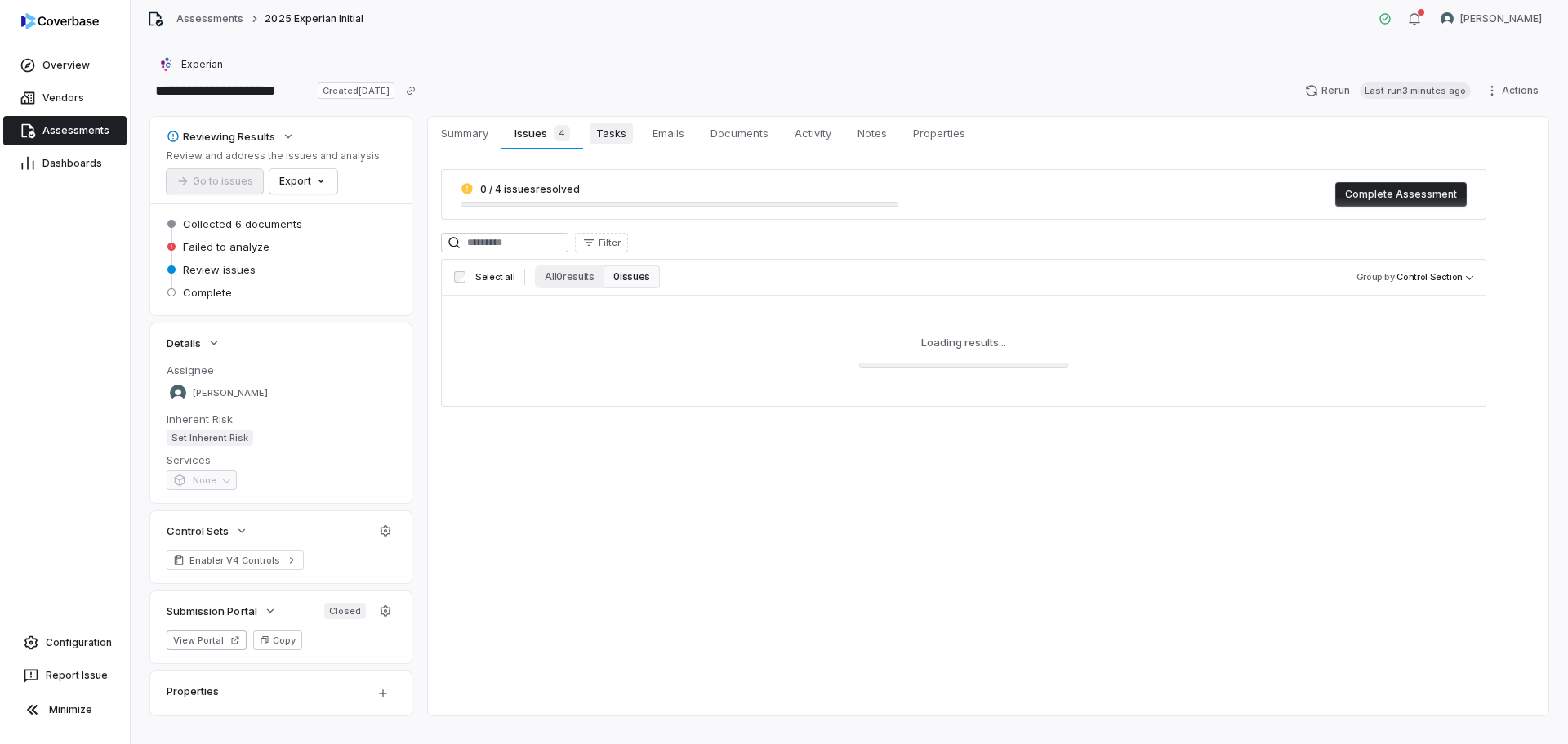
click at [636, 139] on link "Tasks Tasks" at bounding box center [611, 133] width 56 height 33
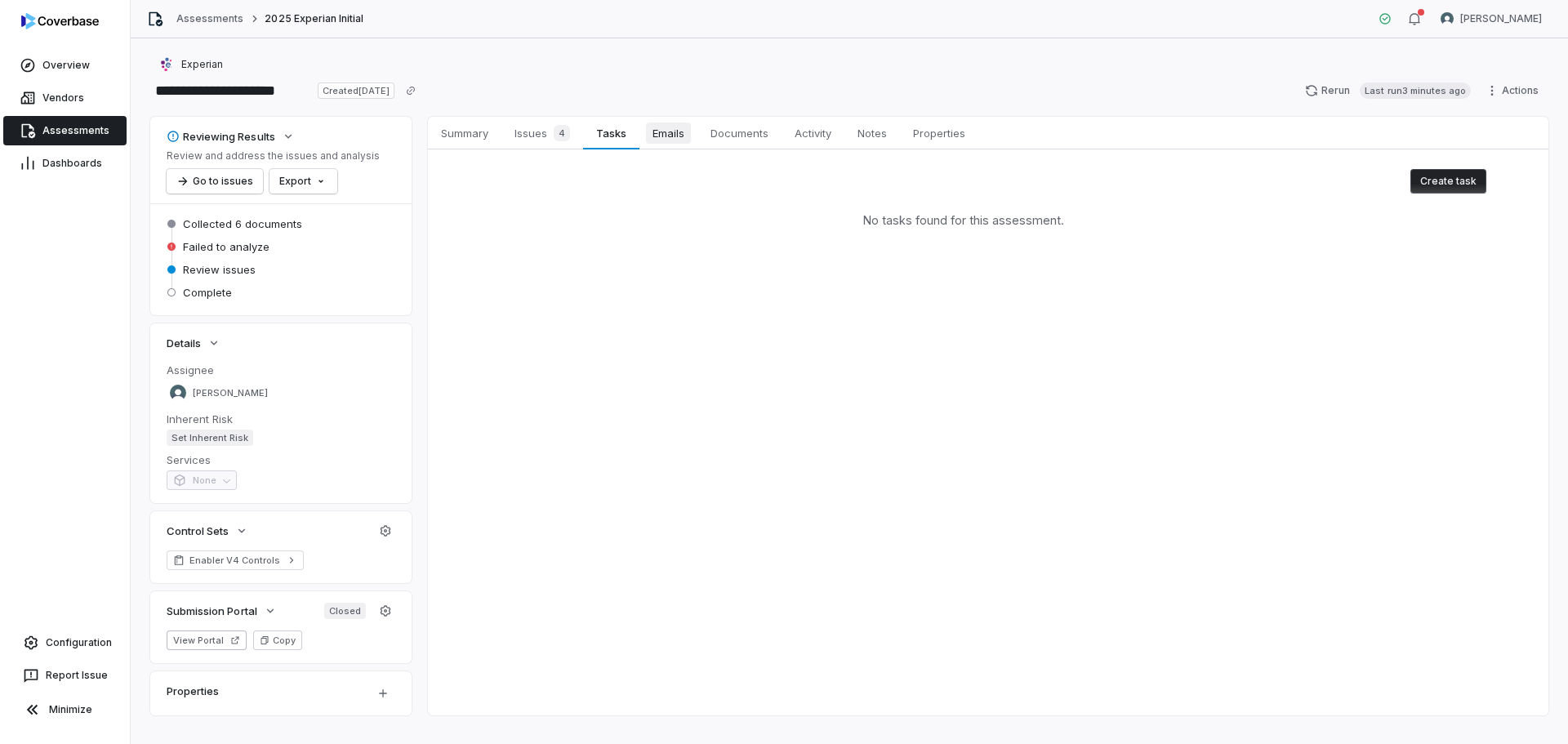
click at [664, 137] on span "Emails" at bounding box center [669, 133] width 45 height 22
click at [750, 133] on span "Documents" at bounding box center [739, 133] width 71 height 22
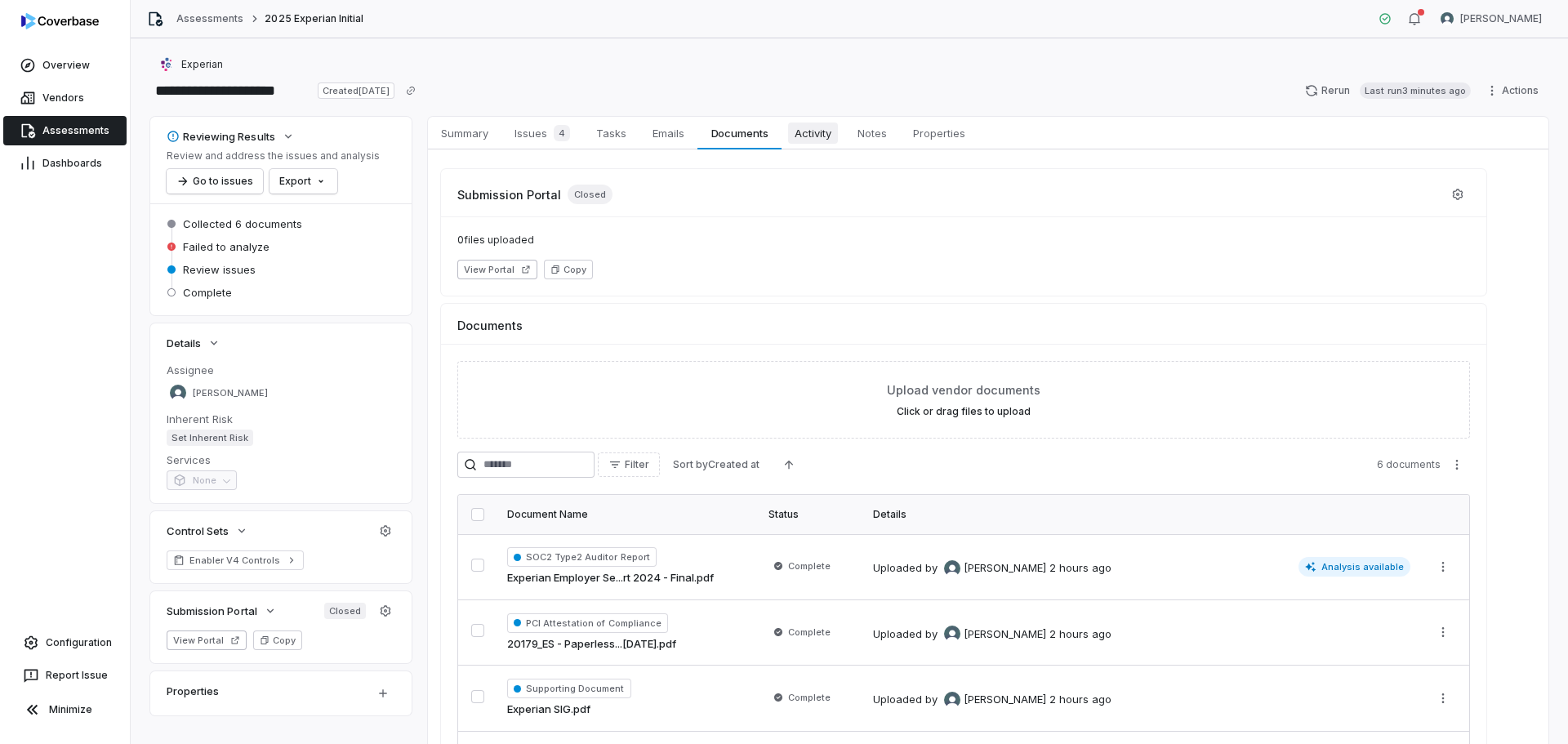
click at [806, 135] on span "Activity" at bounding box center [813, 133] width 50 height 22
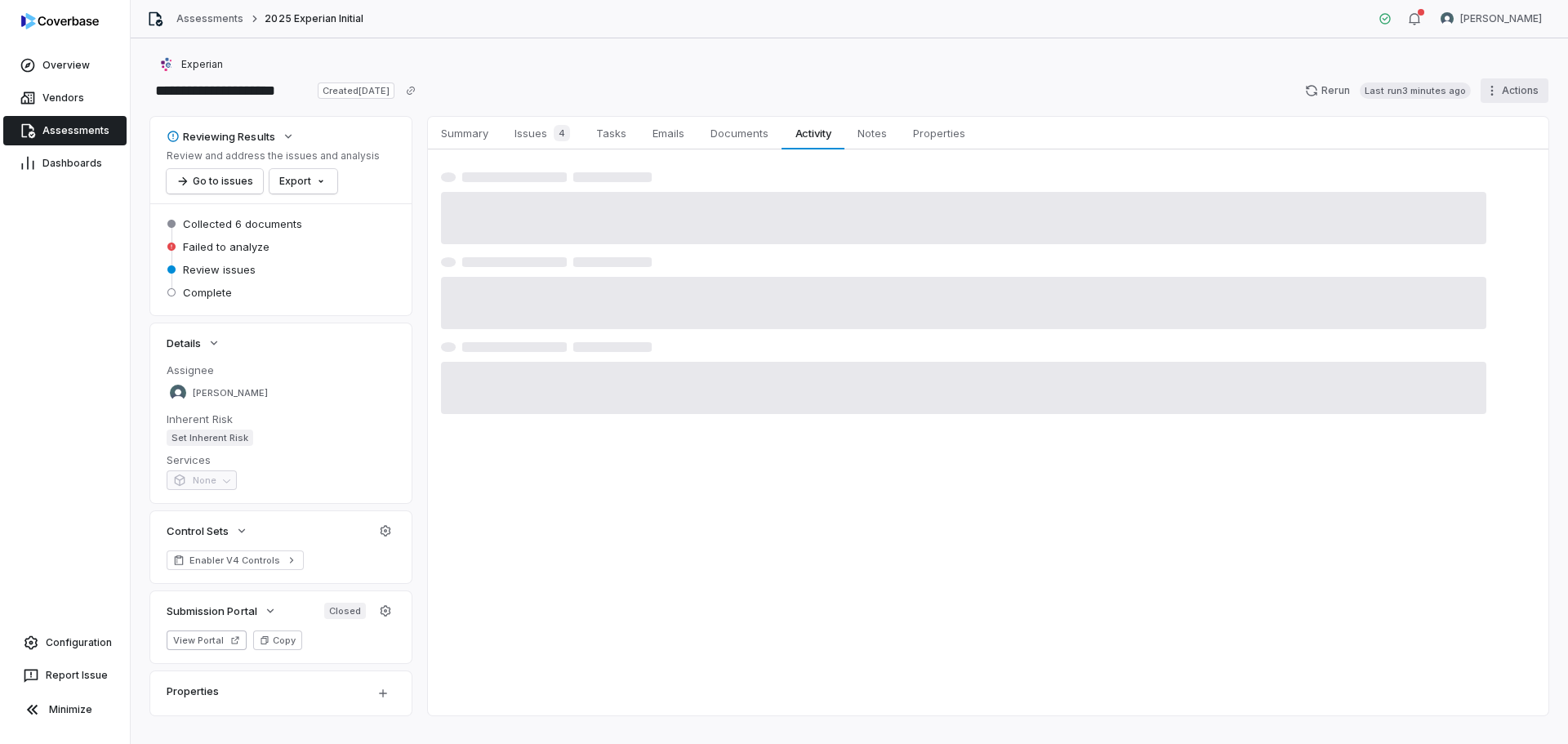
click at [1527, 95] on html "**********" at bounding box center [784, 372] width 1568 height 744
click at [1499, 231] on div "Delete" at bounding box center [1494, 232] width 118 height 26
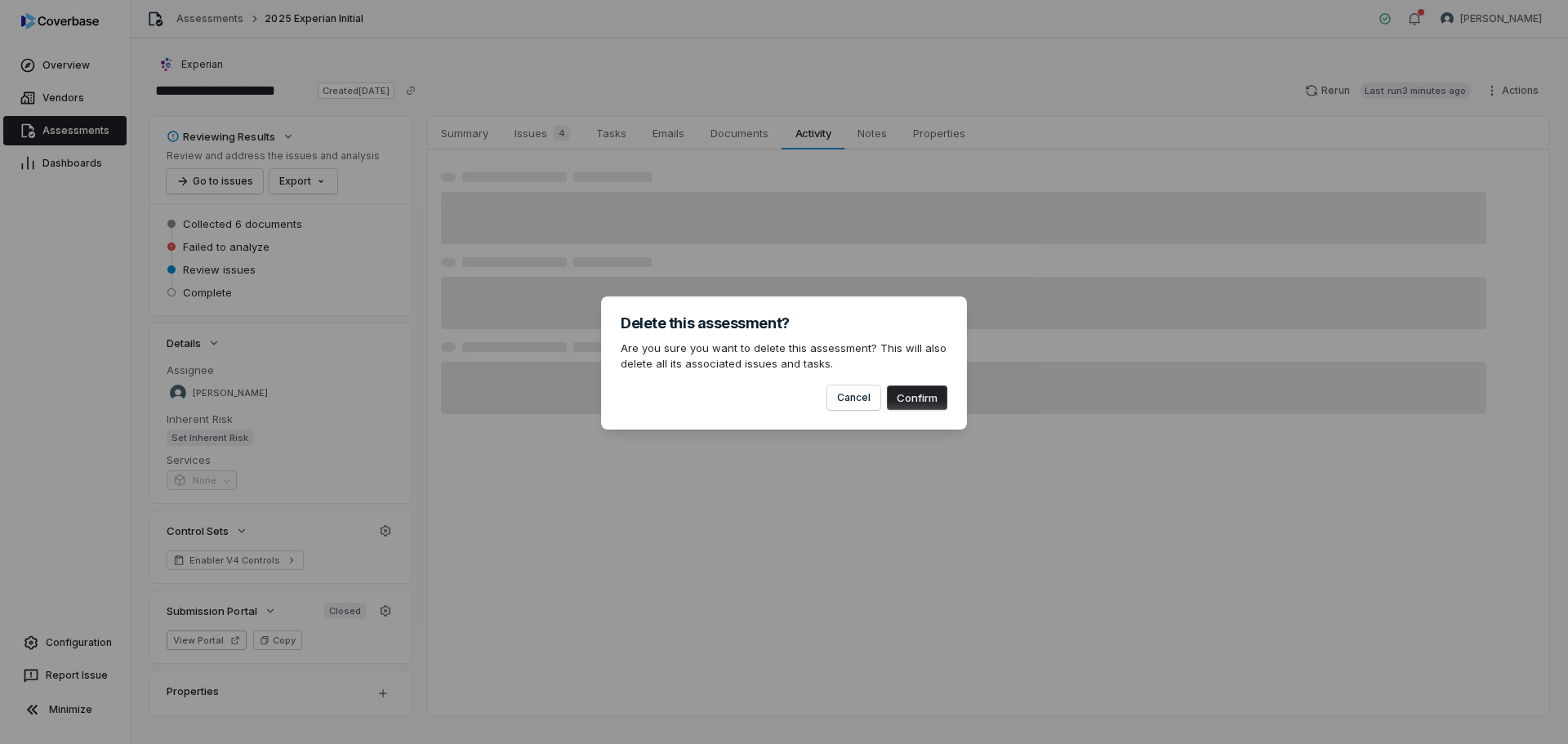
click at [915, 403] on button "Confirm" at bounding box center [917, 398] width 61 height 24
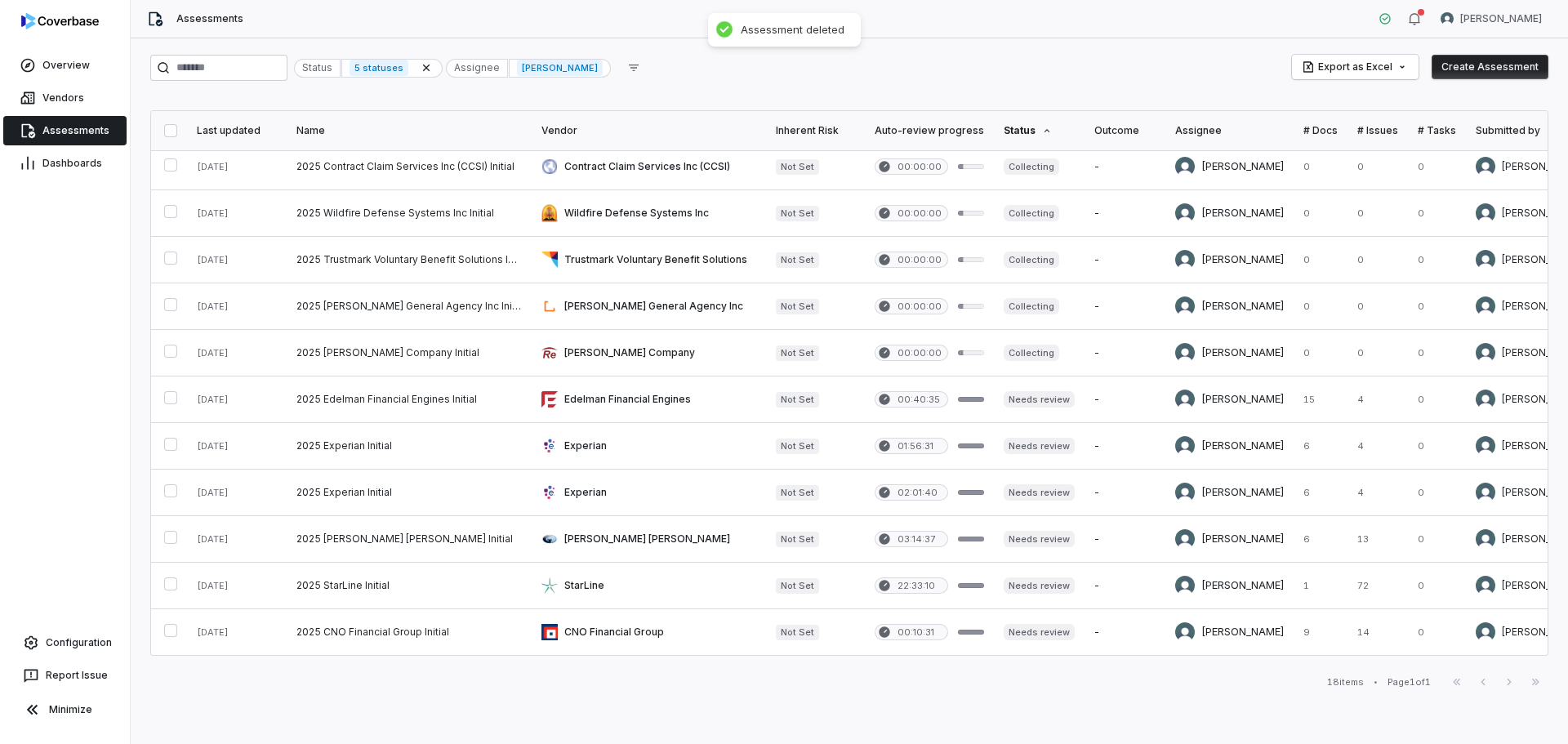
scroll to position [294, 0]
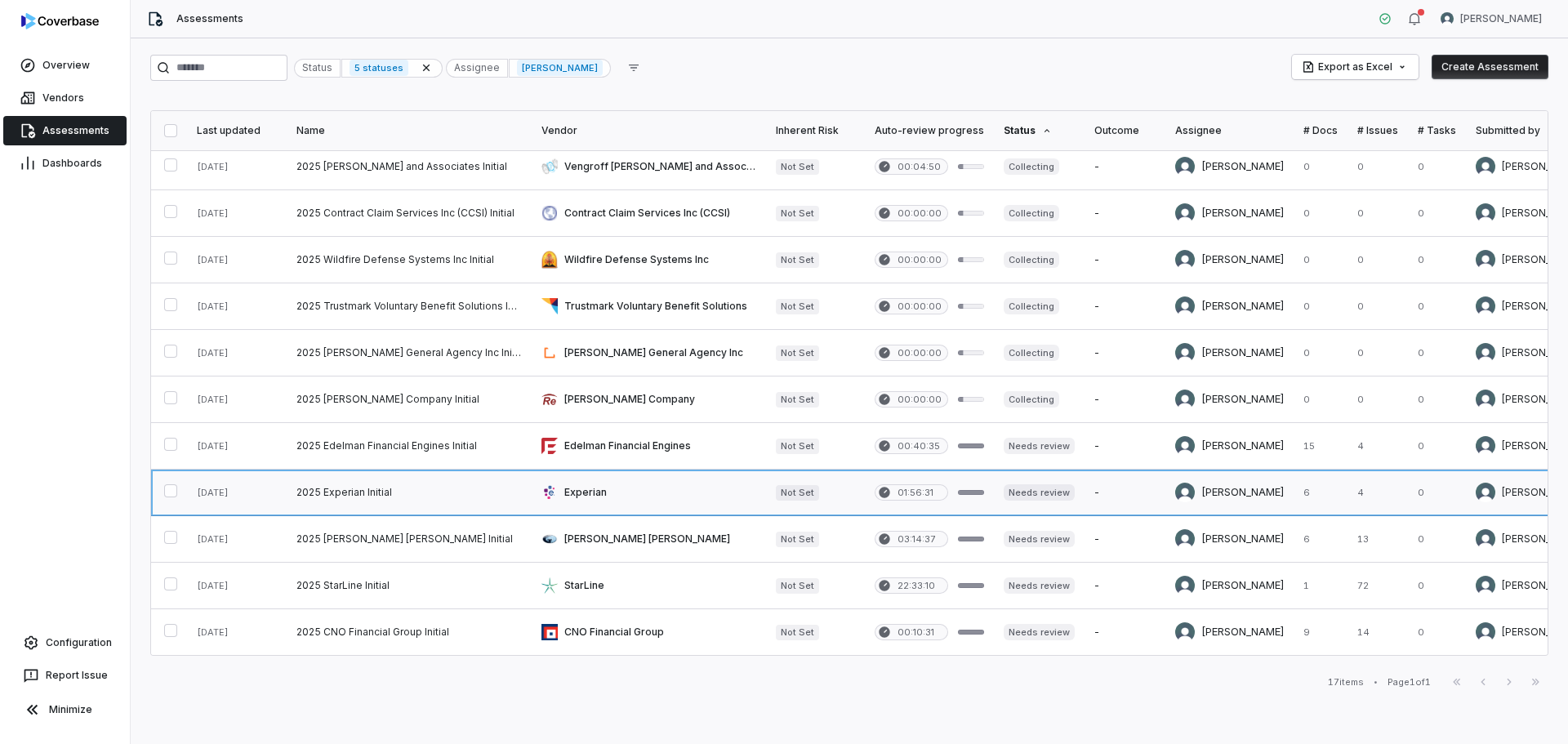
click at [320, 484] on link at bounding box center [408, 492] width 245 height 46
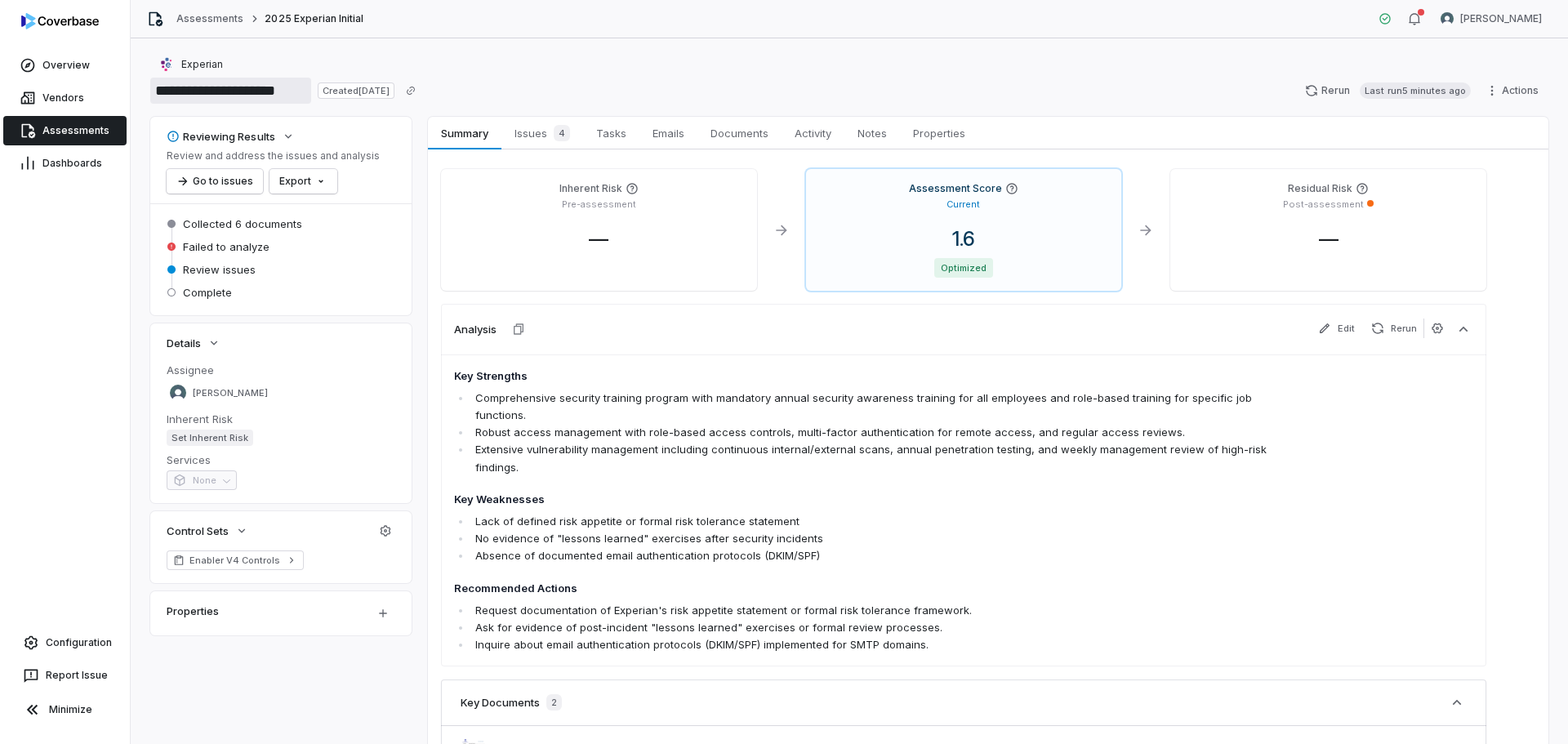
drag, startPoint x: 253, startPoint y: 91, endPoint x: 197, endPoint y: 92, distance: 56.0
click at [197, 92] on input "**********" at bounding box center [231, 91] width 161 height 26
click at [540, 135] on span "Issues 4" at bounding box center [541, 133] width 68 height 22
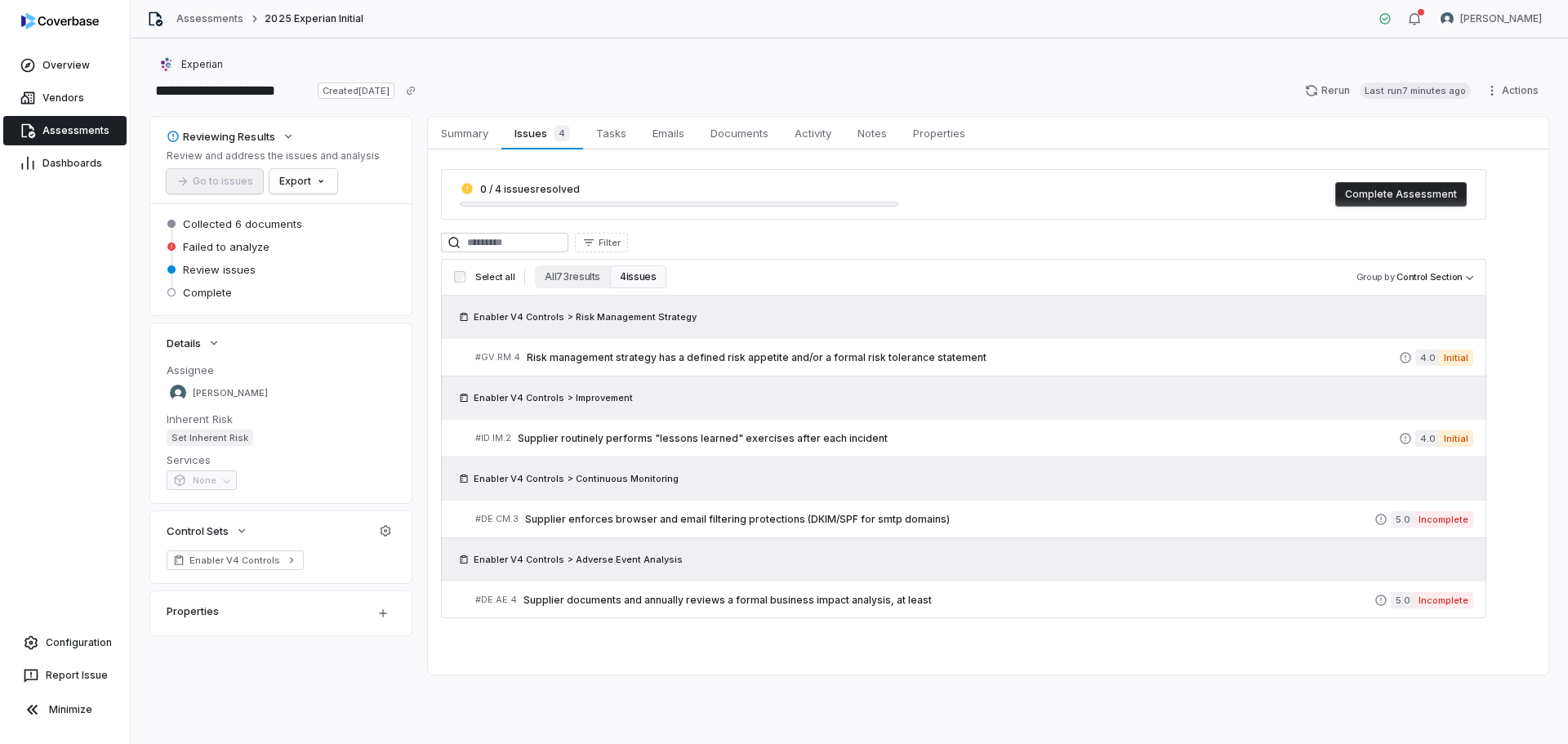
click at [71, 126] on span "Assessments" at bounding box center [75, 131] width 67 height 13
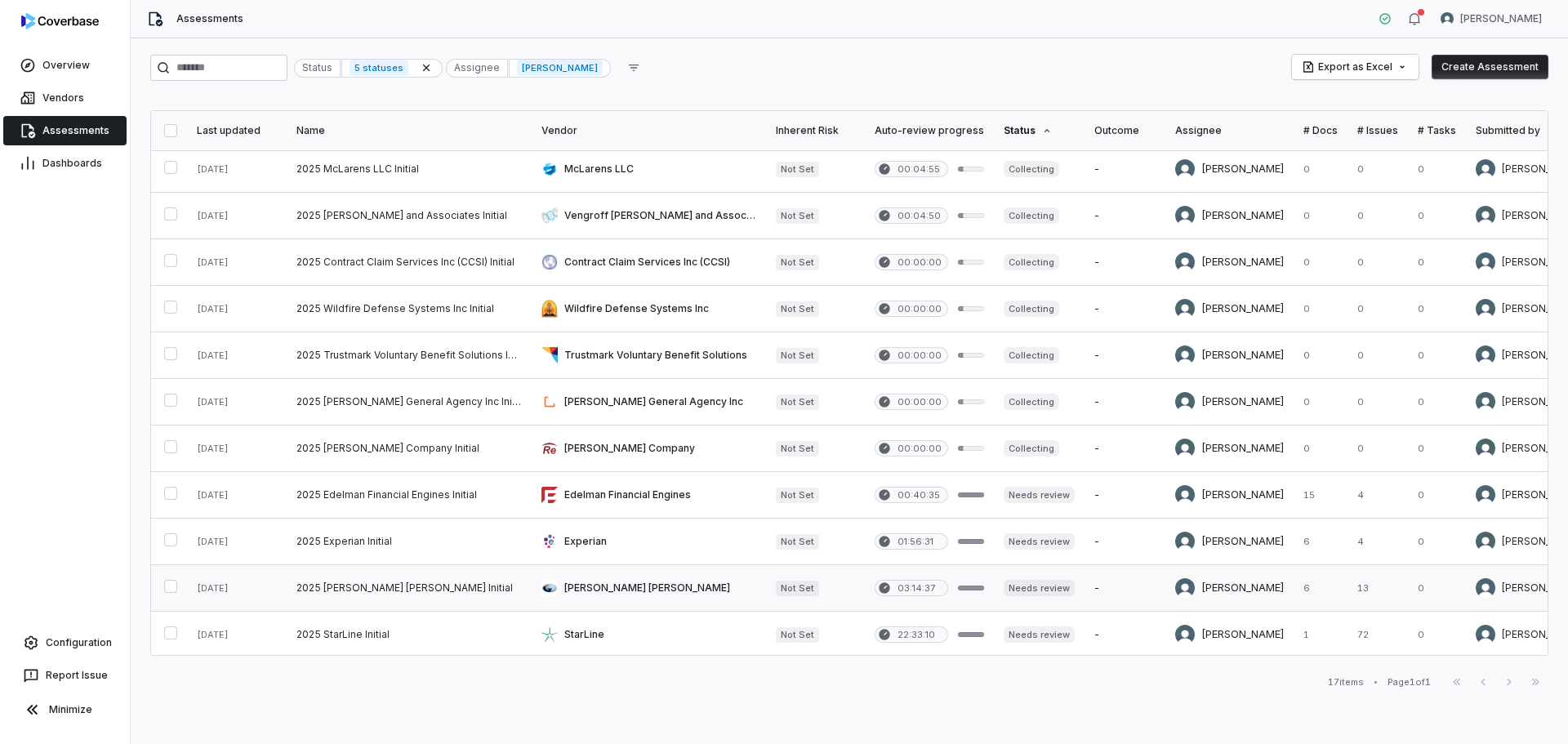
scroll to position [294, 0]
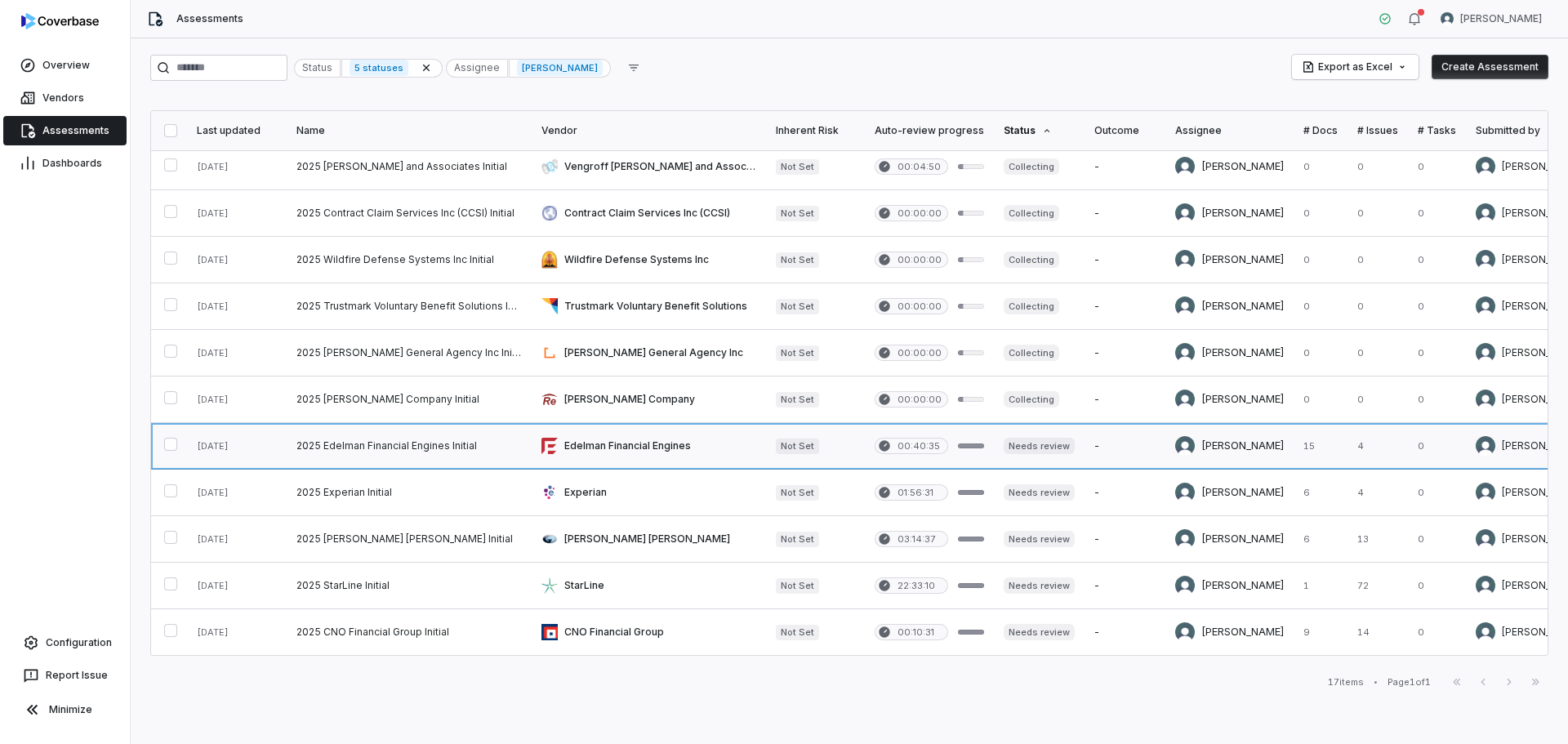
click at [330, 435] on link at bounding box center [408, 446] width 245 height 46
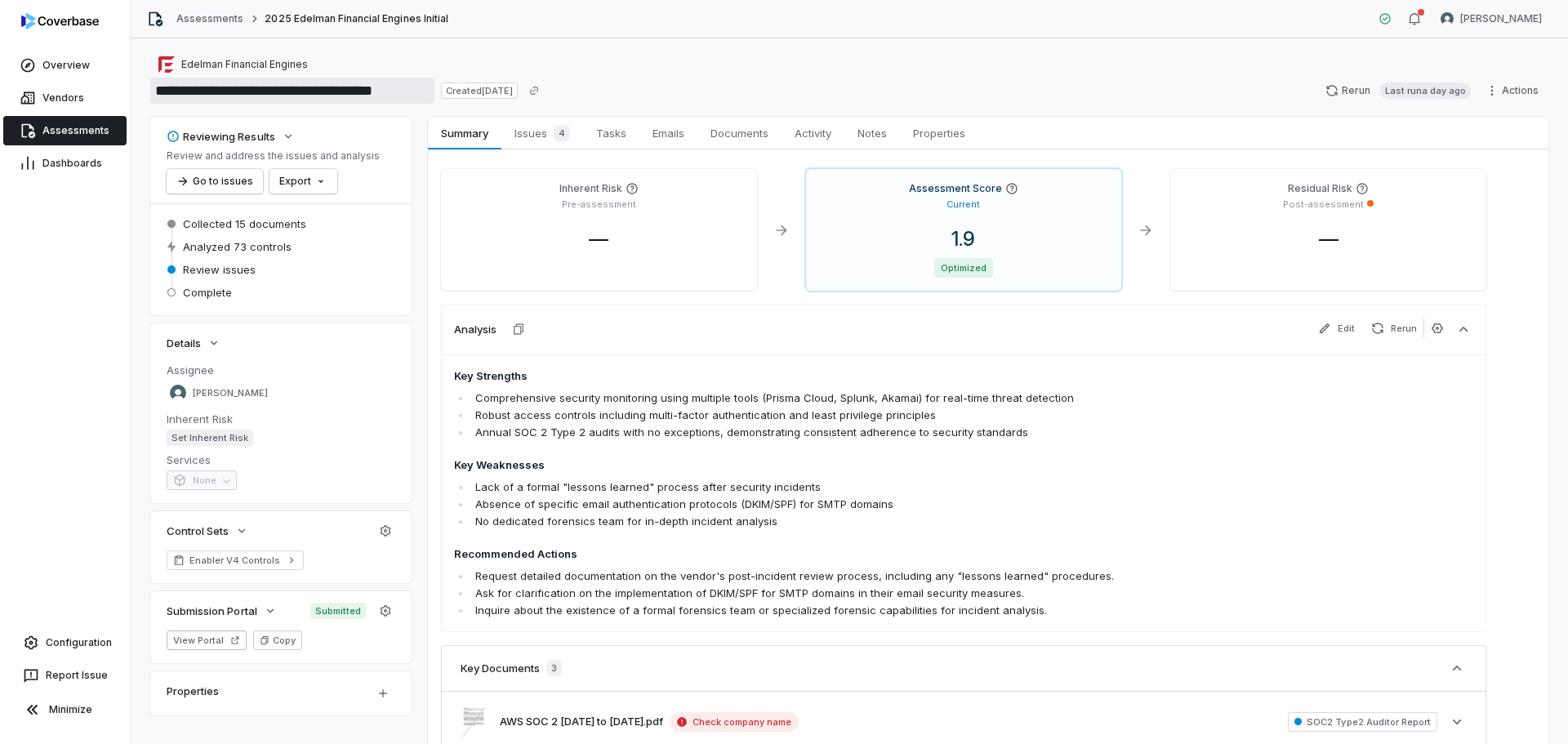
drag, startPoint x: 194, startPoint y: 91, endPoint x: 318, endPoint y: 87, distance: 124.1
click at [318, 87] on input "**********" at bounding box center [292, 91] width 285 height 26
click at [546, 133] on span "Issues 4" at bounding box center [541, 133] width 68 height 22
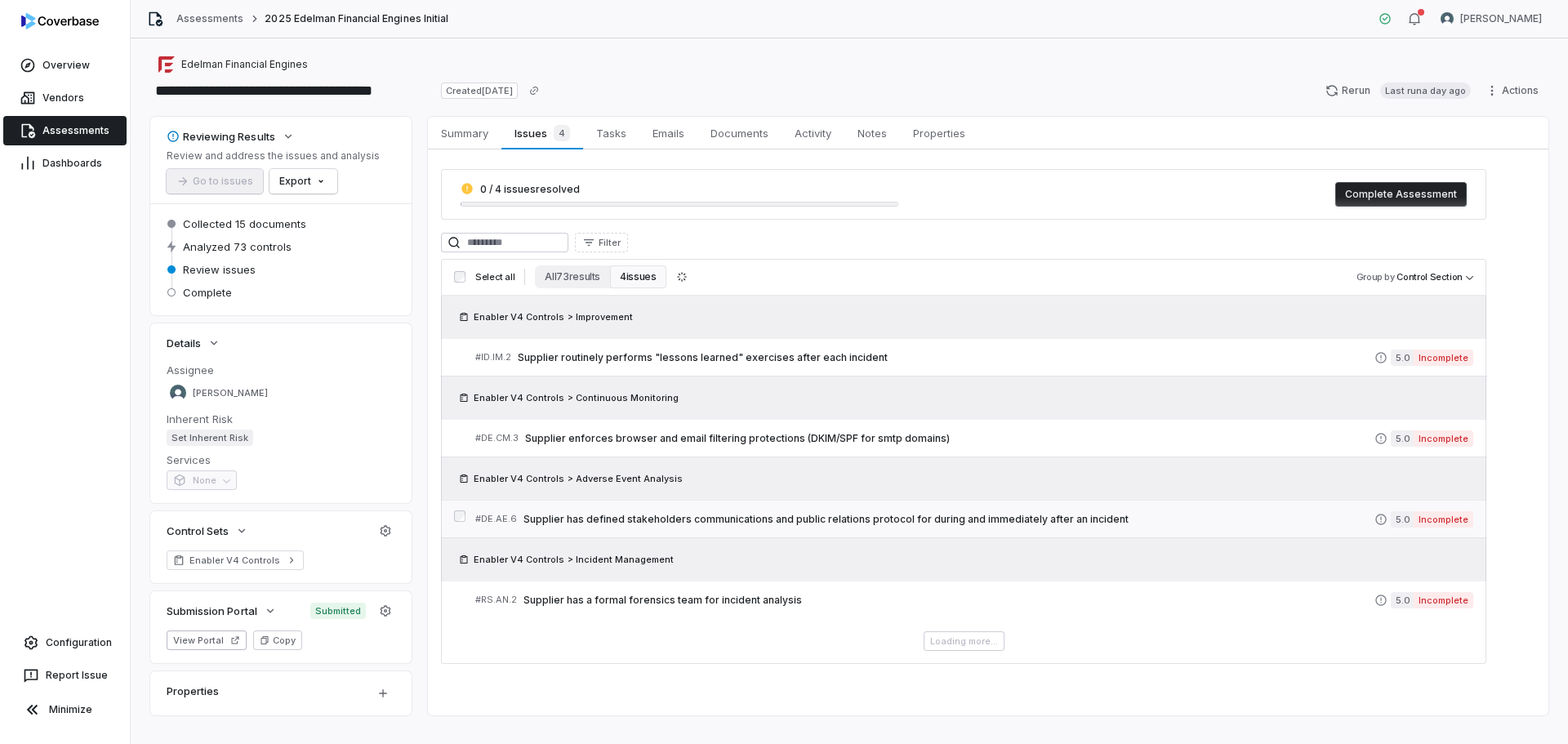
scroll to position [23, 0]
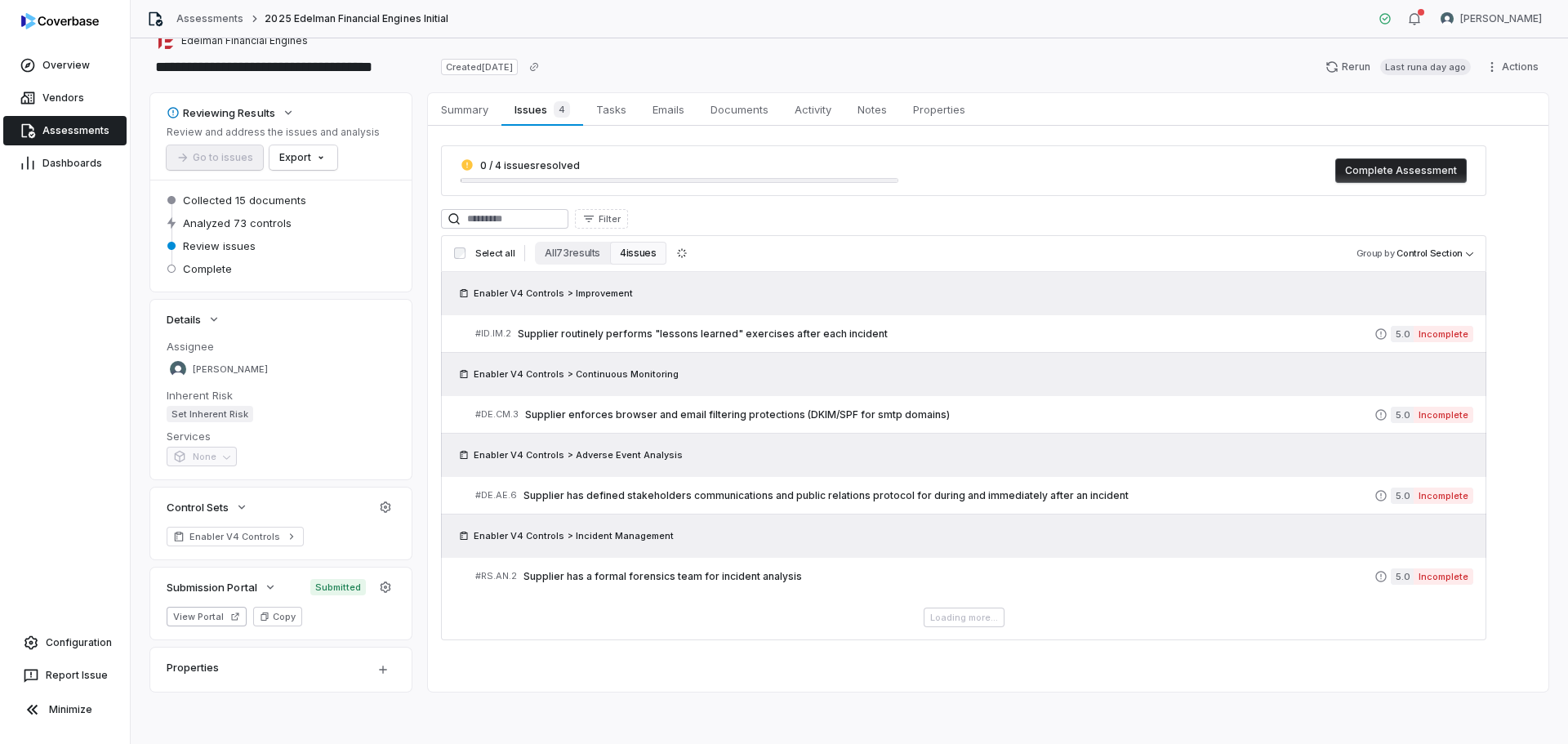
click at [48, 130] on span "Assessments" at bounding box center [75, 131] width 67 height 13
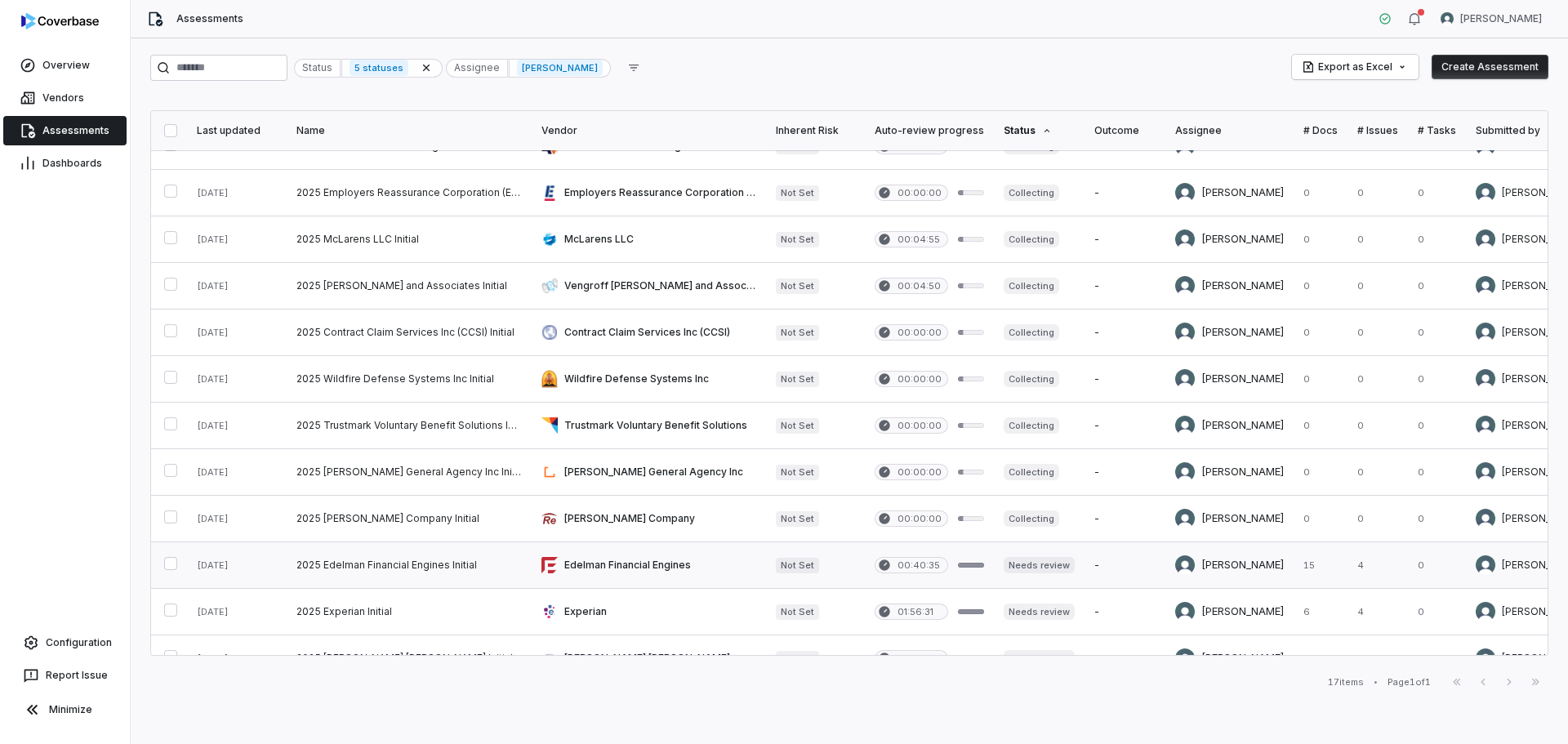
scroll to position [294, 0]
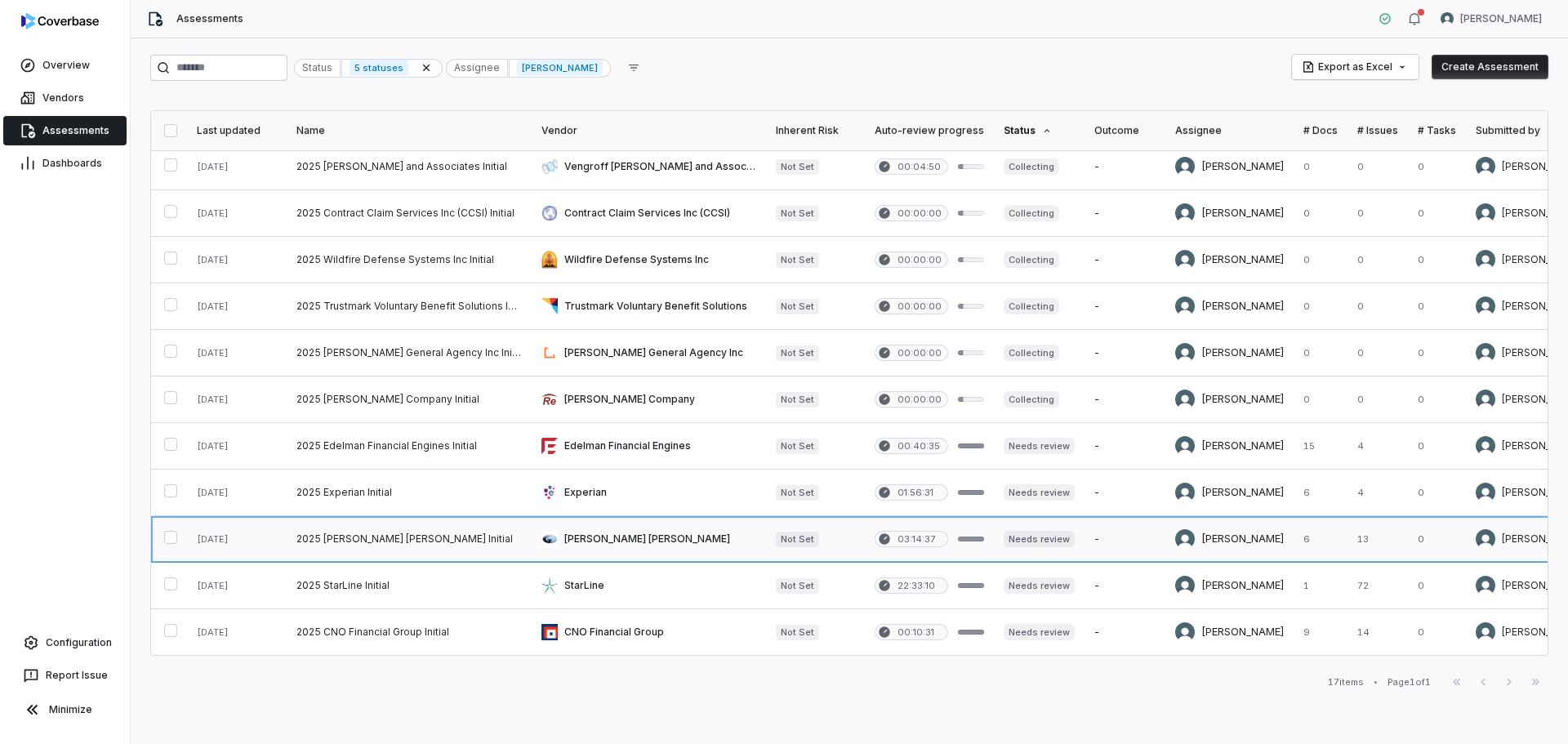
click at [371, 531] on link at bounding box center [408, 539] width 245 height 46
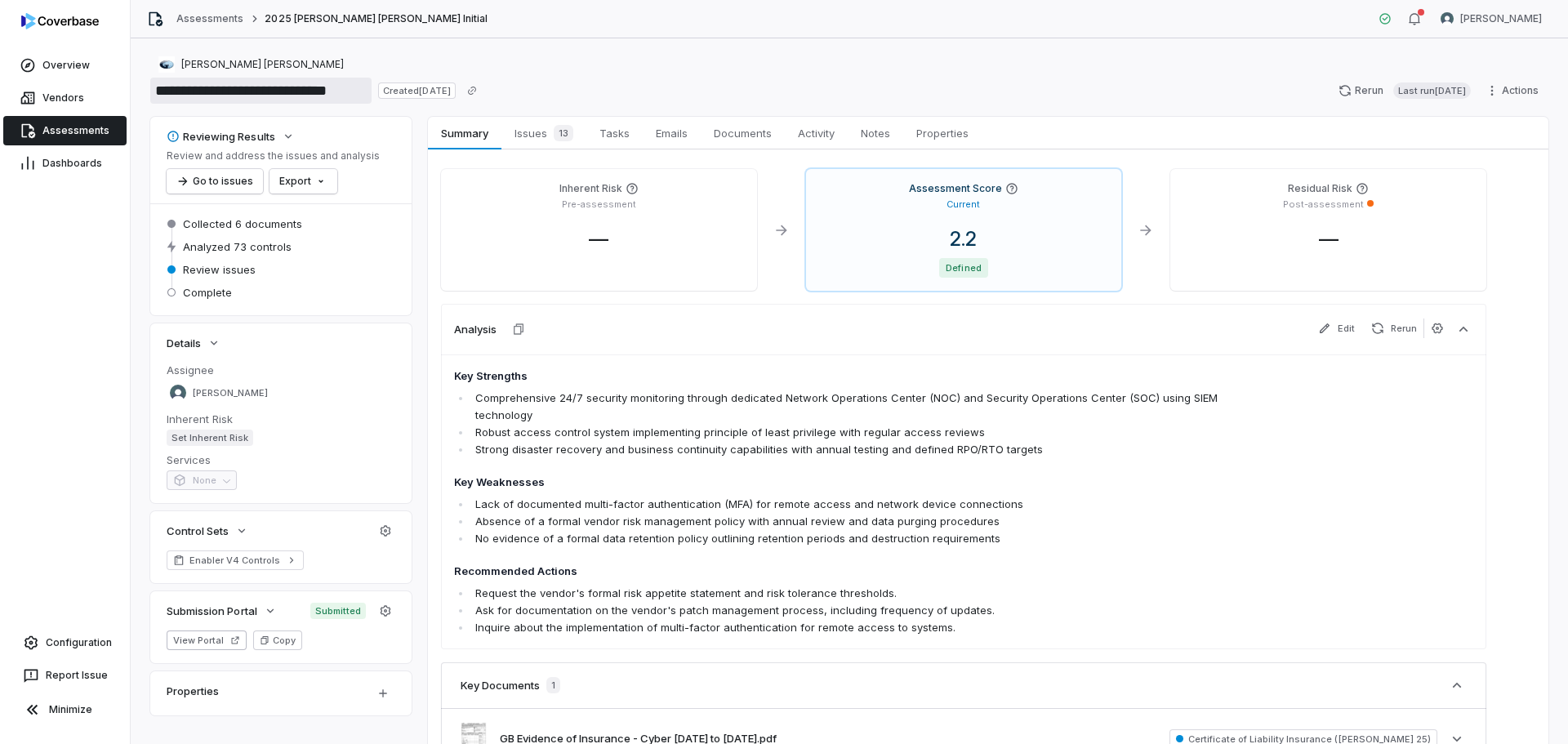
drag, startPoint x: 260, startPoint y: 91, endPoint x: 195, endPoint y: 89, distance: 65.0
click at [195, 89] on input "**********" at bounding box center [261, 91] width 221 height 26
drag, startPoint x: 317, startPoint y: 92, endPoint x: 266, endPoint y: 89, distance: 51.1
click at [266, 89] on input "**********" at bounding box center [261, 91] width 221 height 26
click at [100, 128] on span "Assessments" at bounding box center [75, 131] width 67 height 13
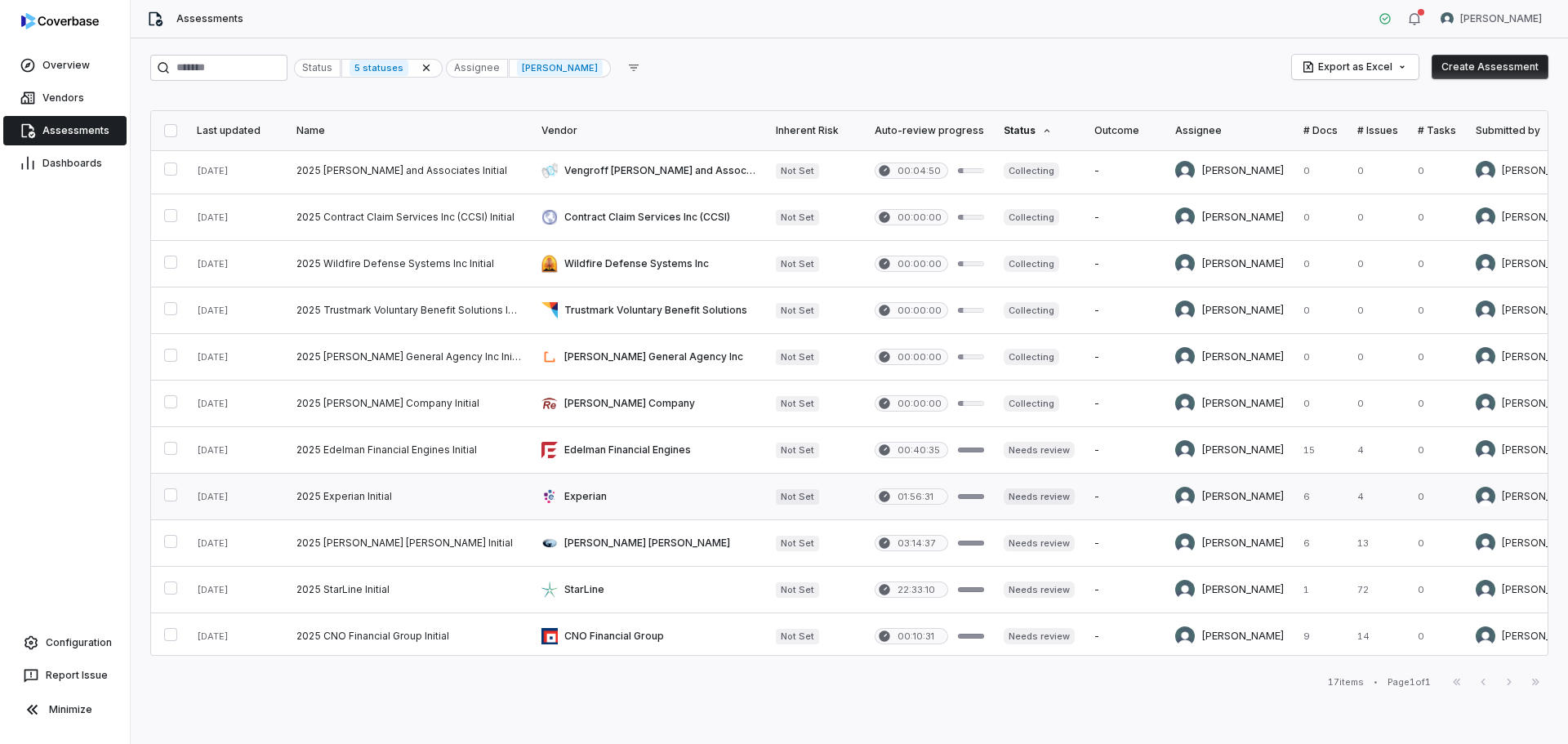
scroll to position [294, 0]
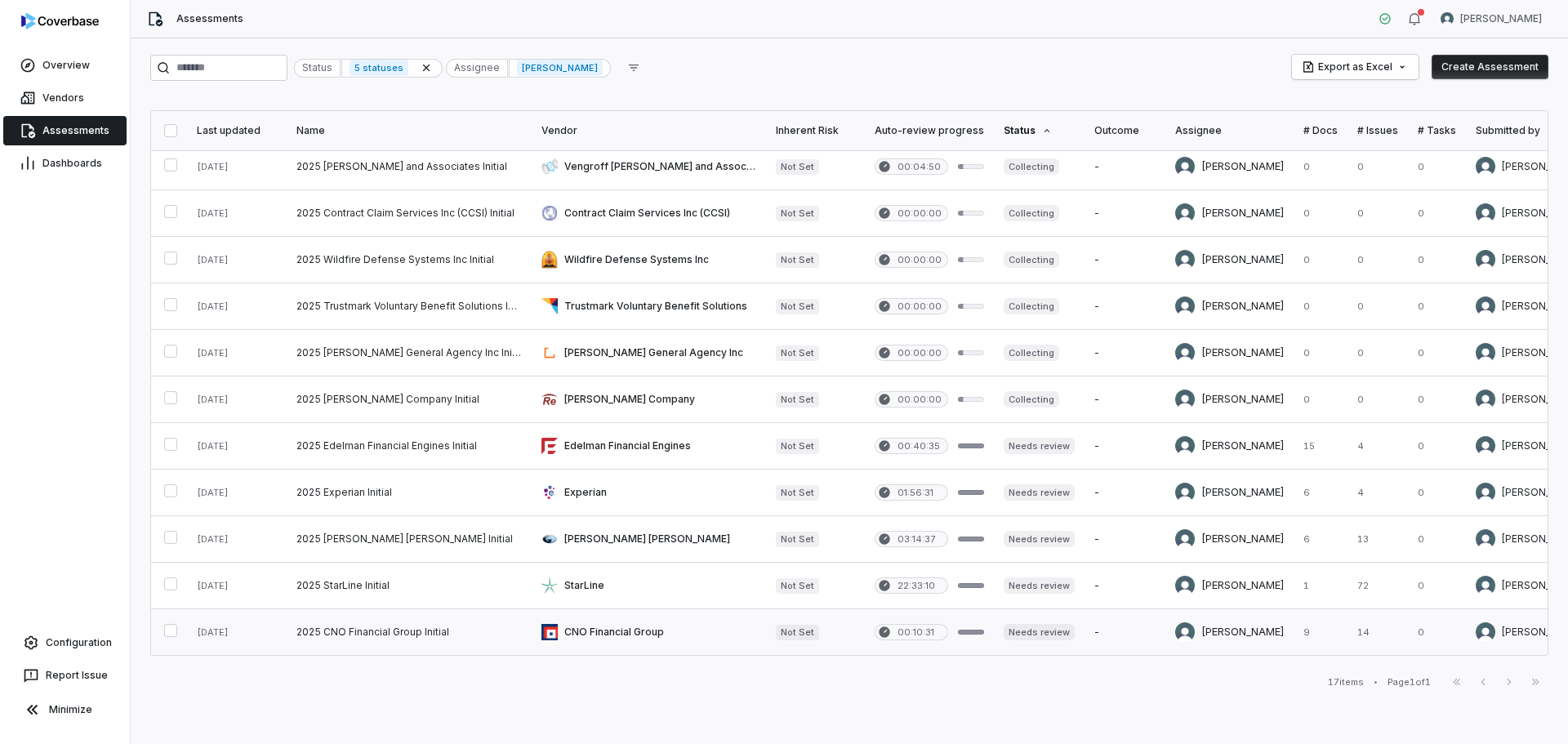
click at [406, 624] on link at bounding box center [408, 632] width 245 height 46
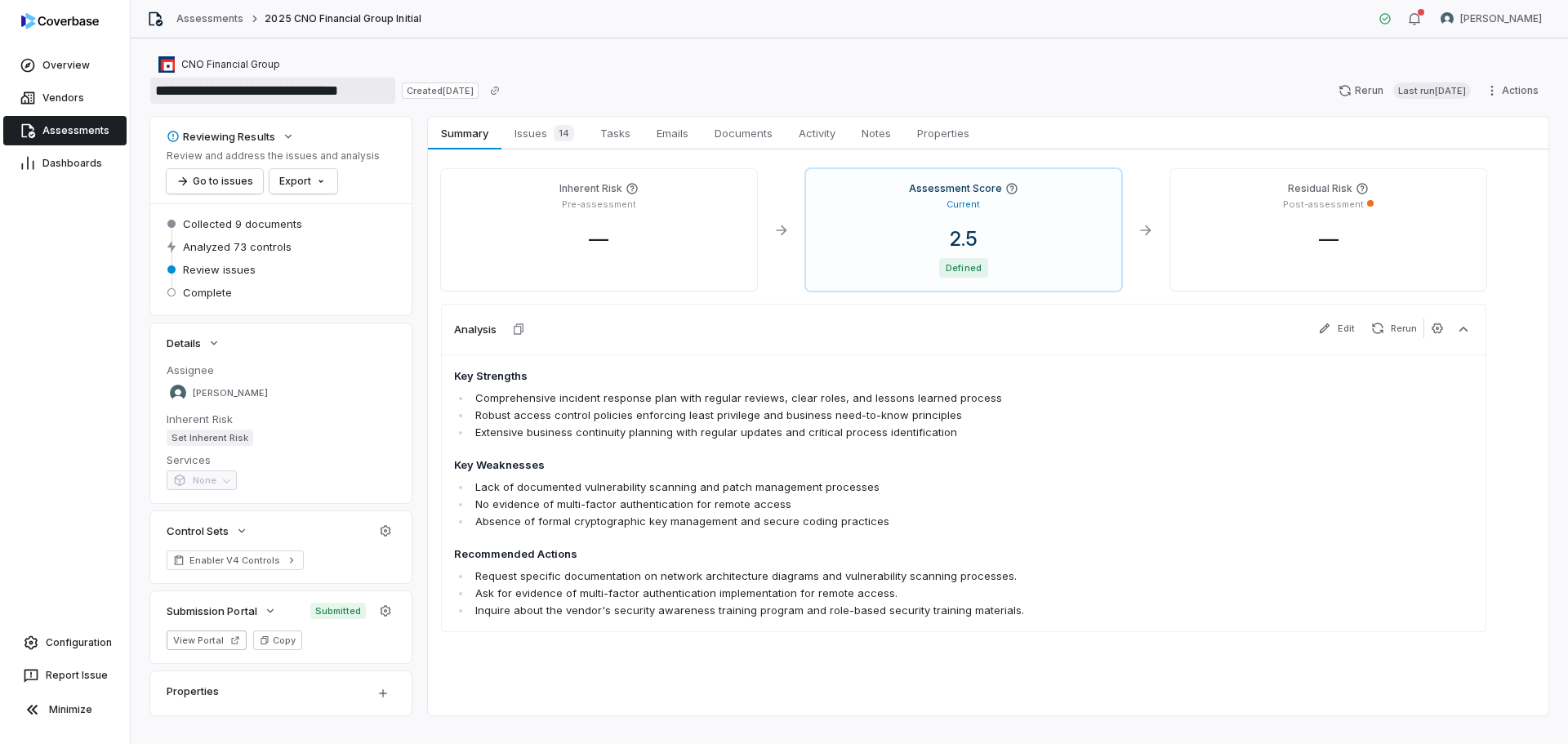
drag, startPoint x: 339, startPoint y: 92, endPoint x: 194, endPoint y: 89, distance: 145.0
click at [194, 89] on input "**********" at bounding box center [272, 91] width 245 height 26
